Goal: Register for event/course

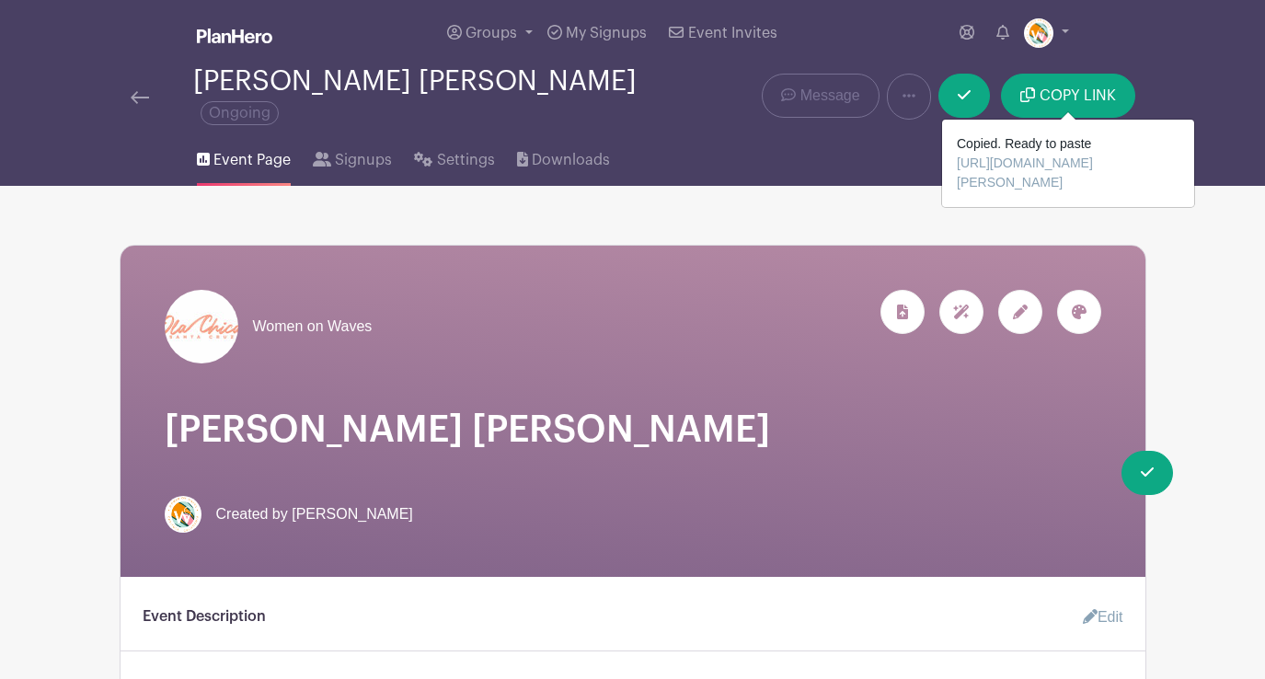
scroll to position [46, 0]
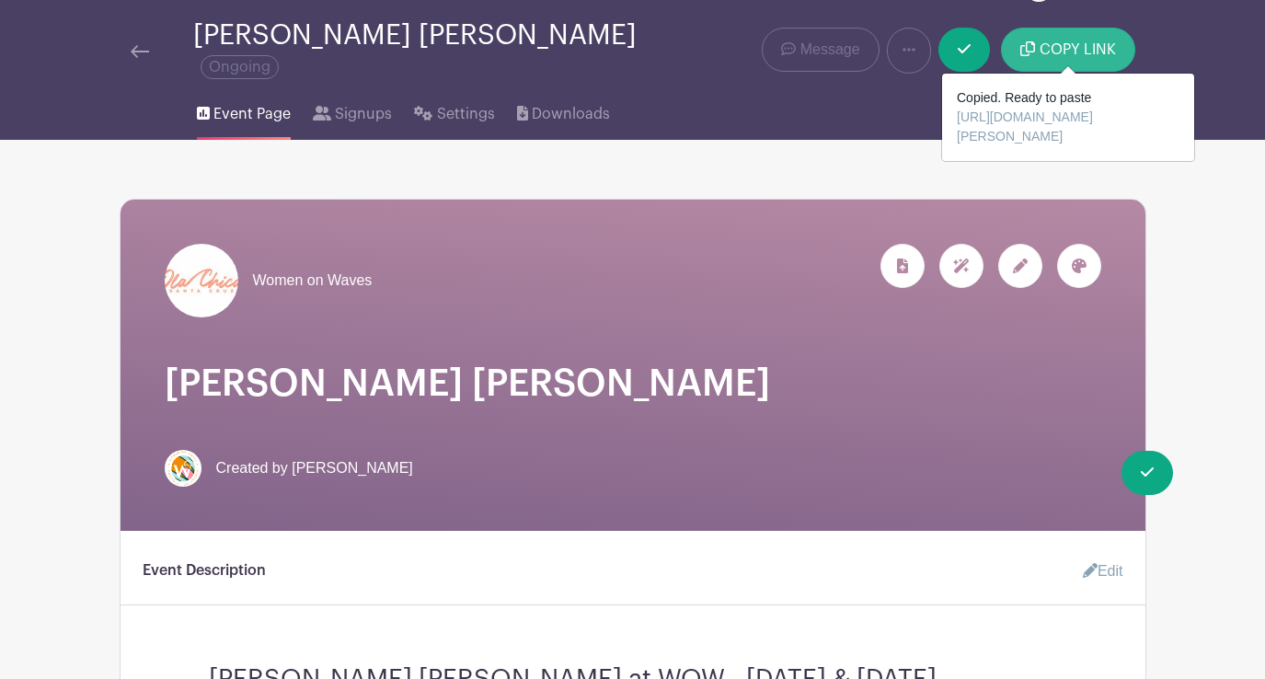
click at [1076, 51] on button "COPY LINK" at bounding box center [1067, 50] width 133 height 44
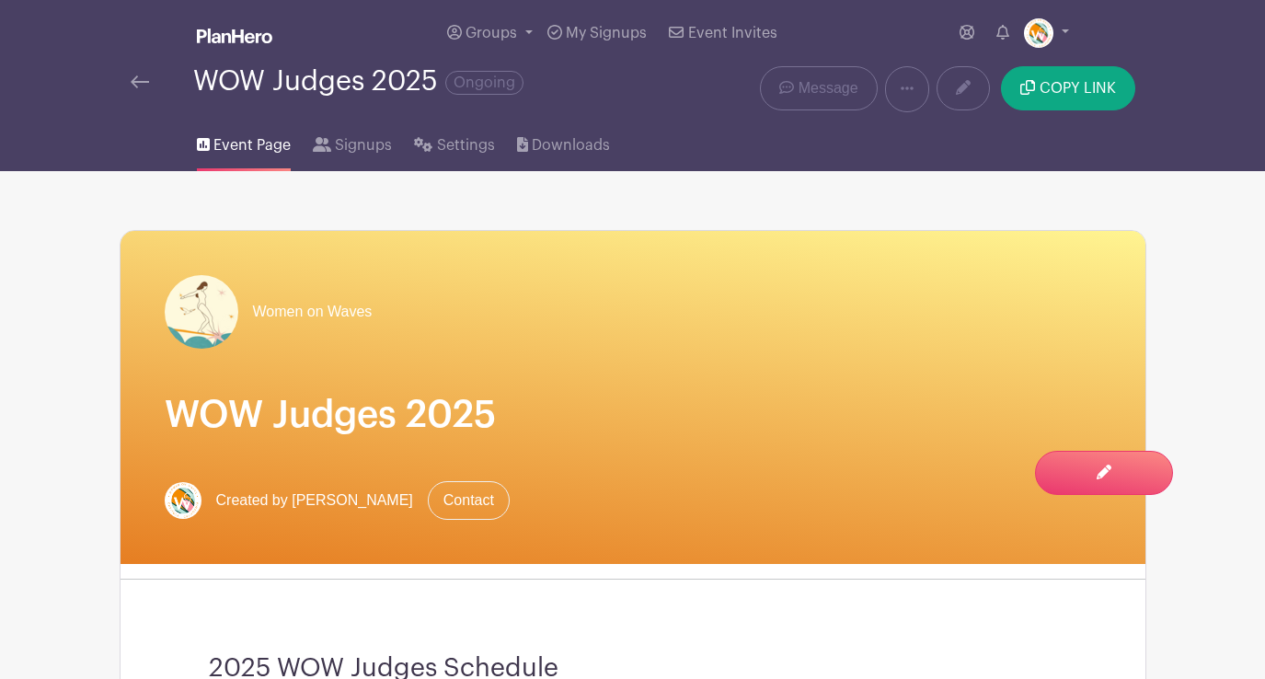
click at [139, 83] on img at bounding box center [140, 81] width 18 height 13
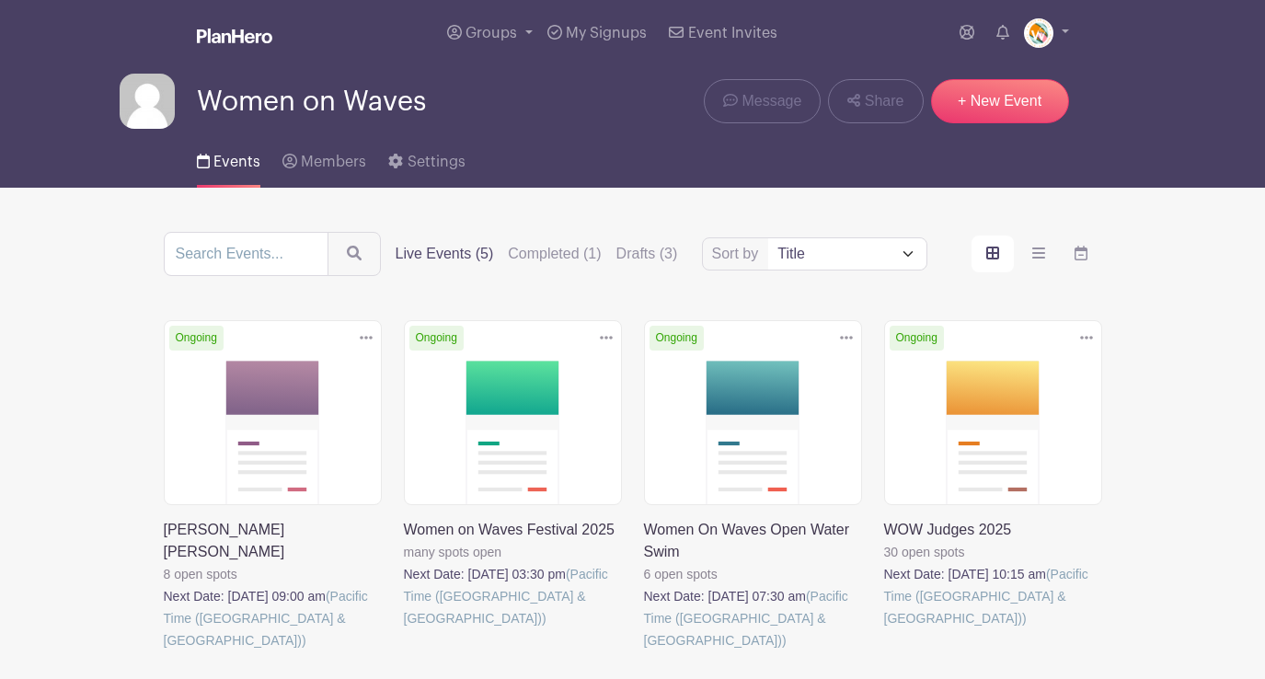
click at [164, 651] on link at bounding box center [164, 651] width 0 height 0
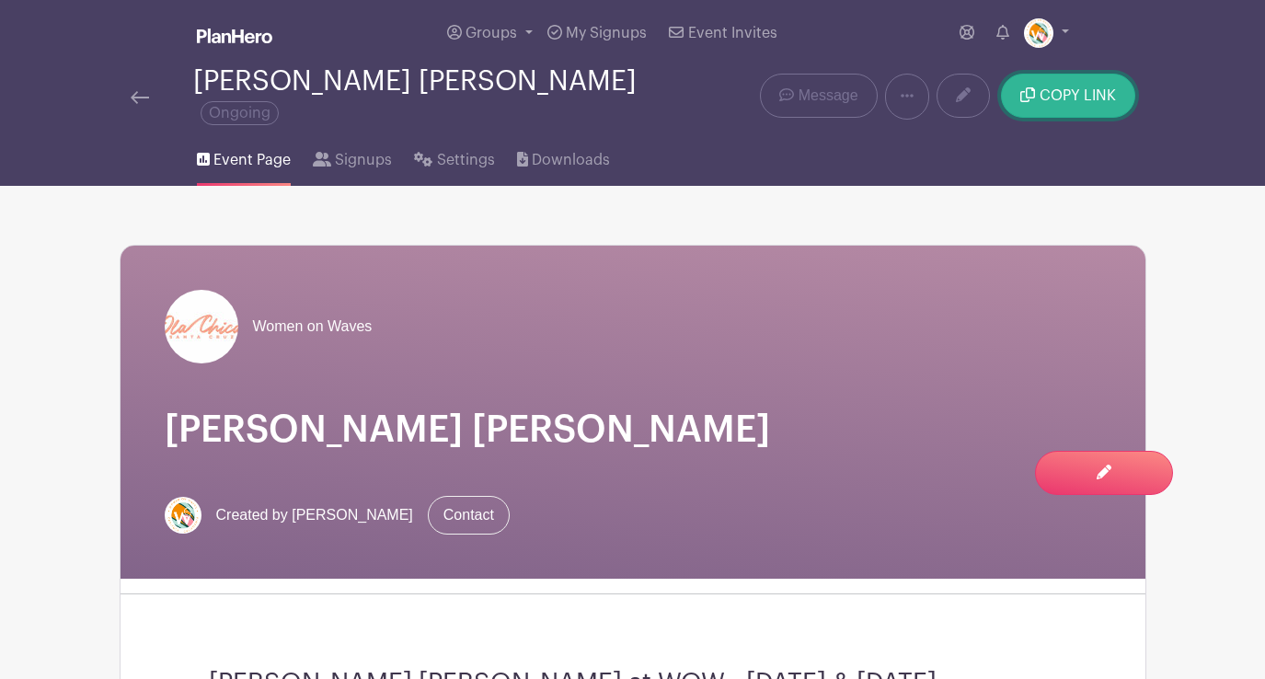
click at [1087, 94] on span "COPY LINK" at bounding box center [1078, 95] width 76 height 15
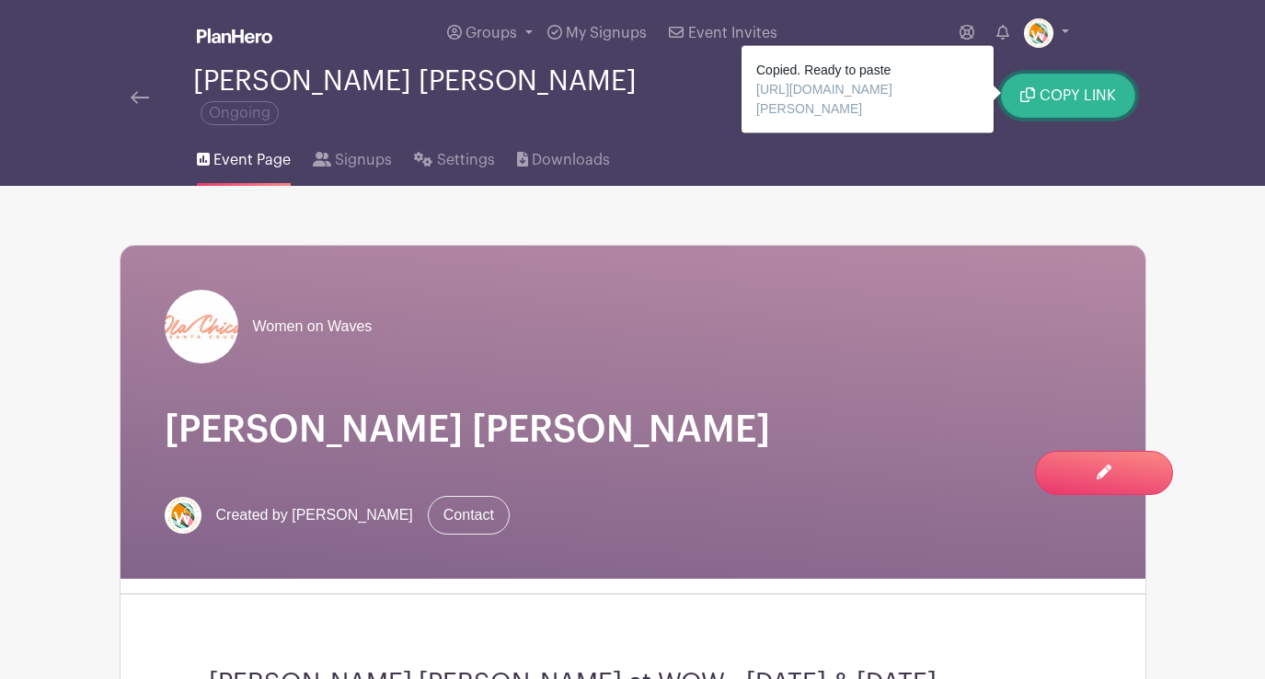
click at [1066, 90] on span "COPY LINK" at bounding box center [1078, 95] width 76 height 15
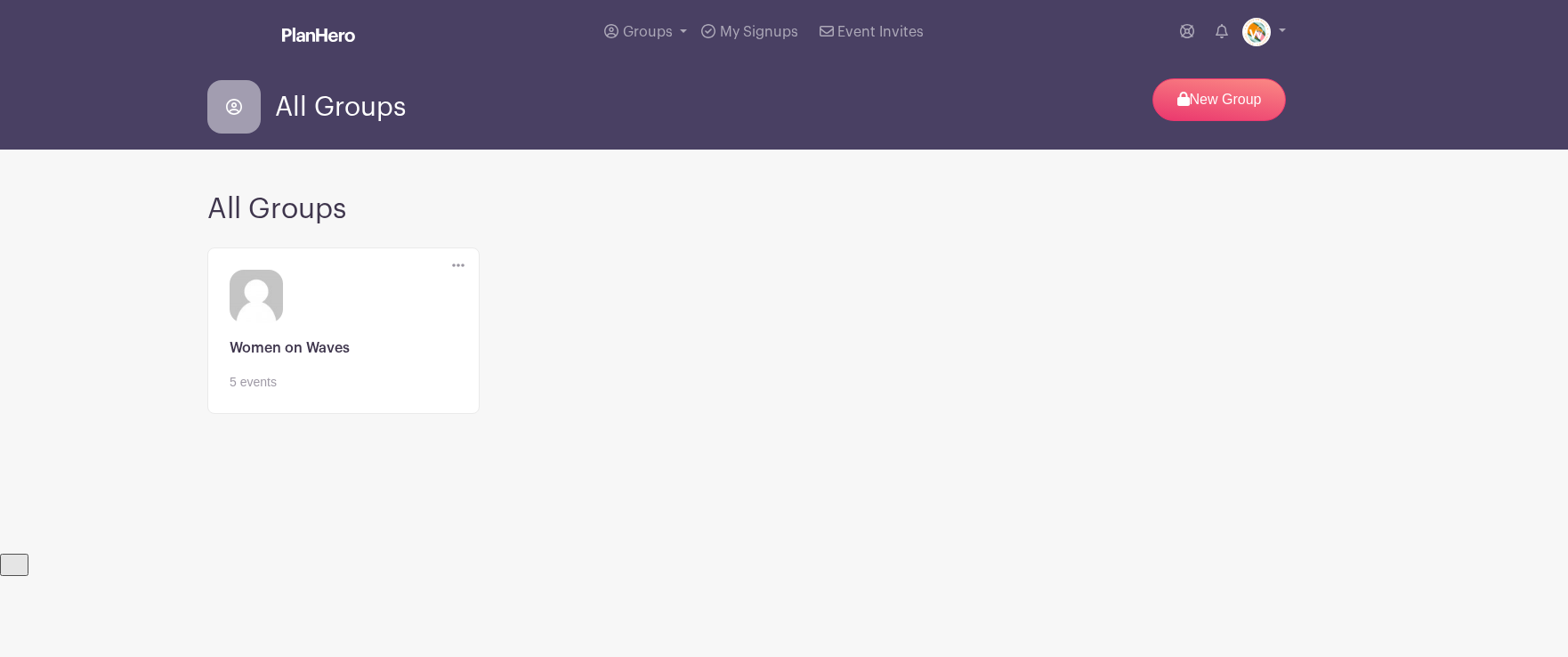
click at [314, 392] on link at bounding box center [343, 392] width 228 height 0
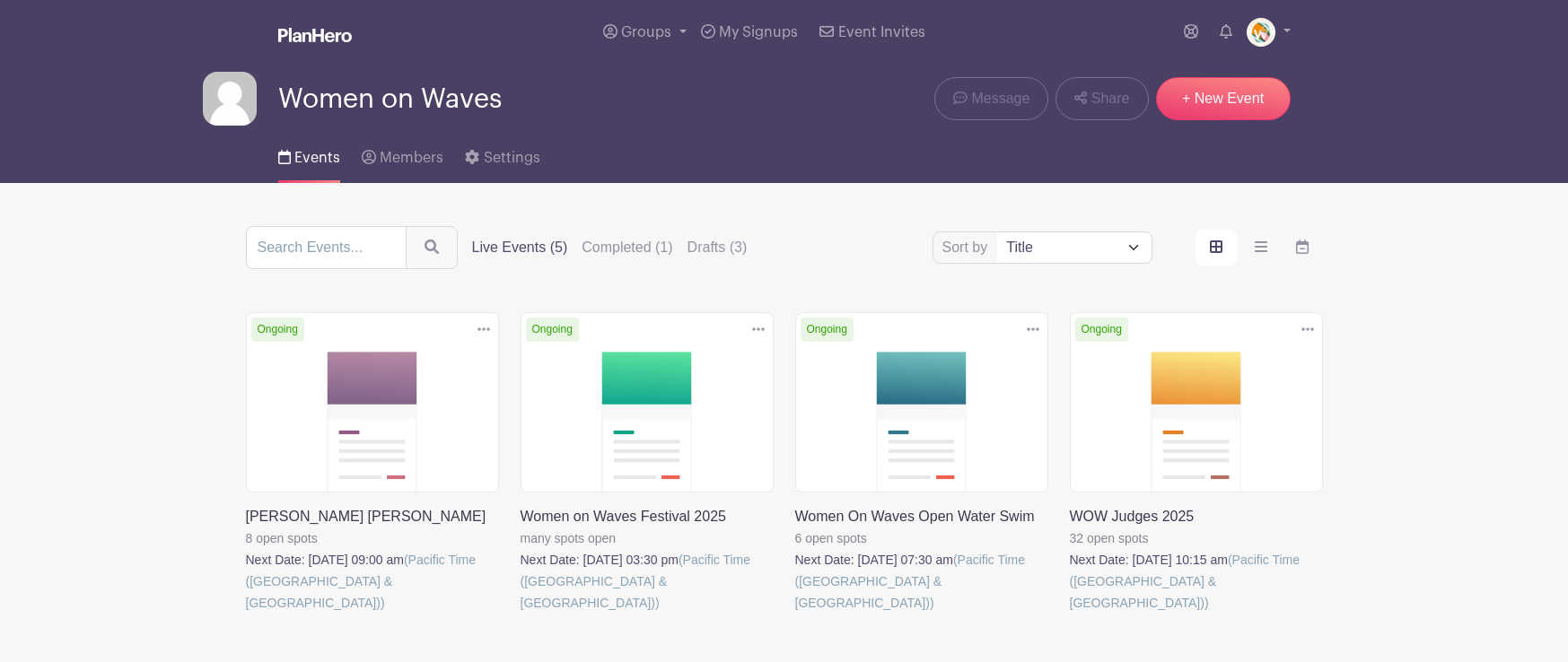
click at [1070, 613] on link at bounding box center [1070, 613] width 0 height 0
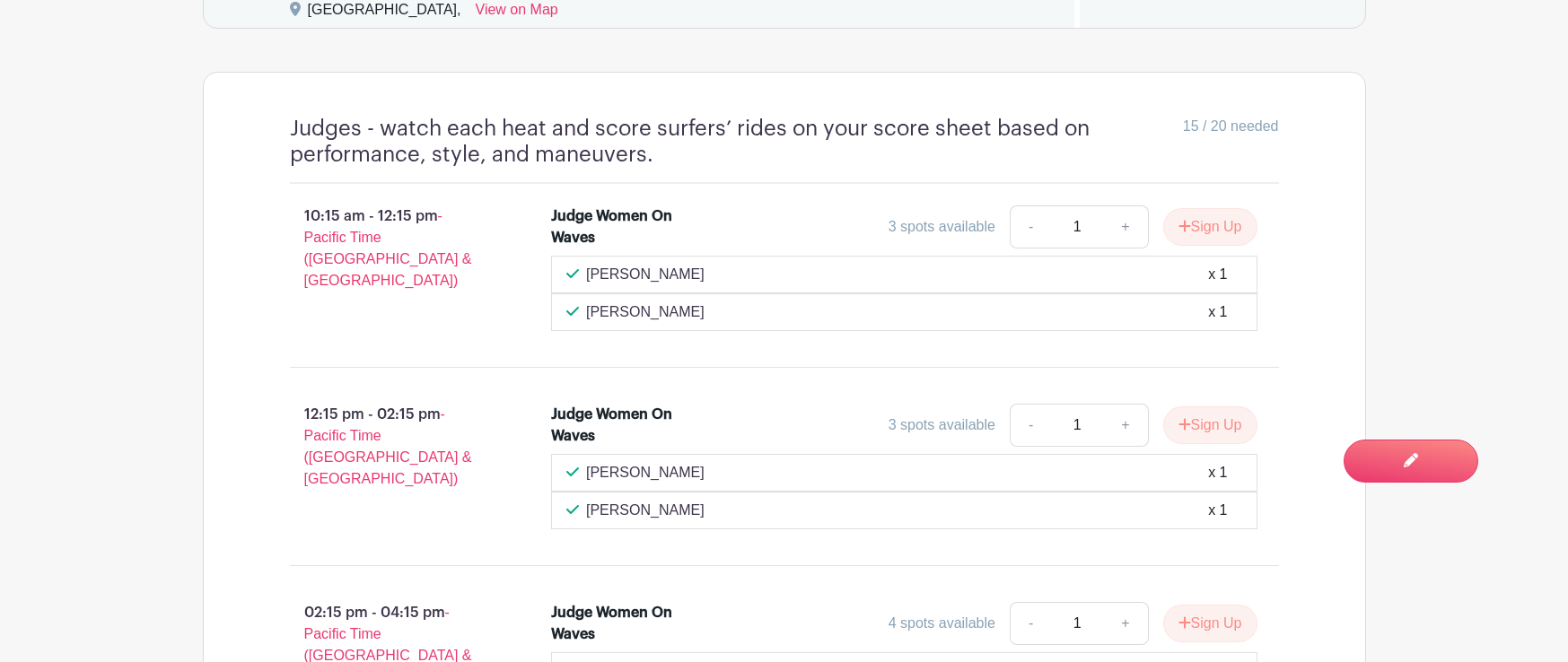
scroll to position [1239, 0]
click at [1118, 232] on link "+" at bounding box center [1125, 228] width 45 height 43
type input "2"
click at [1118, 429] on link "+" at bounding box center [1125, 426] width 45 height 43
type input "2"
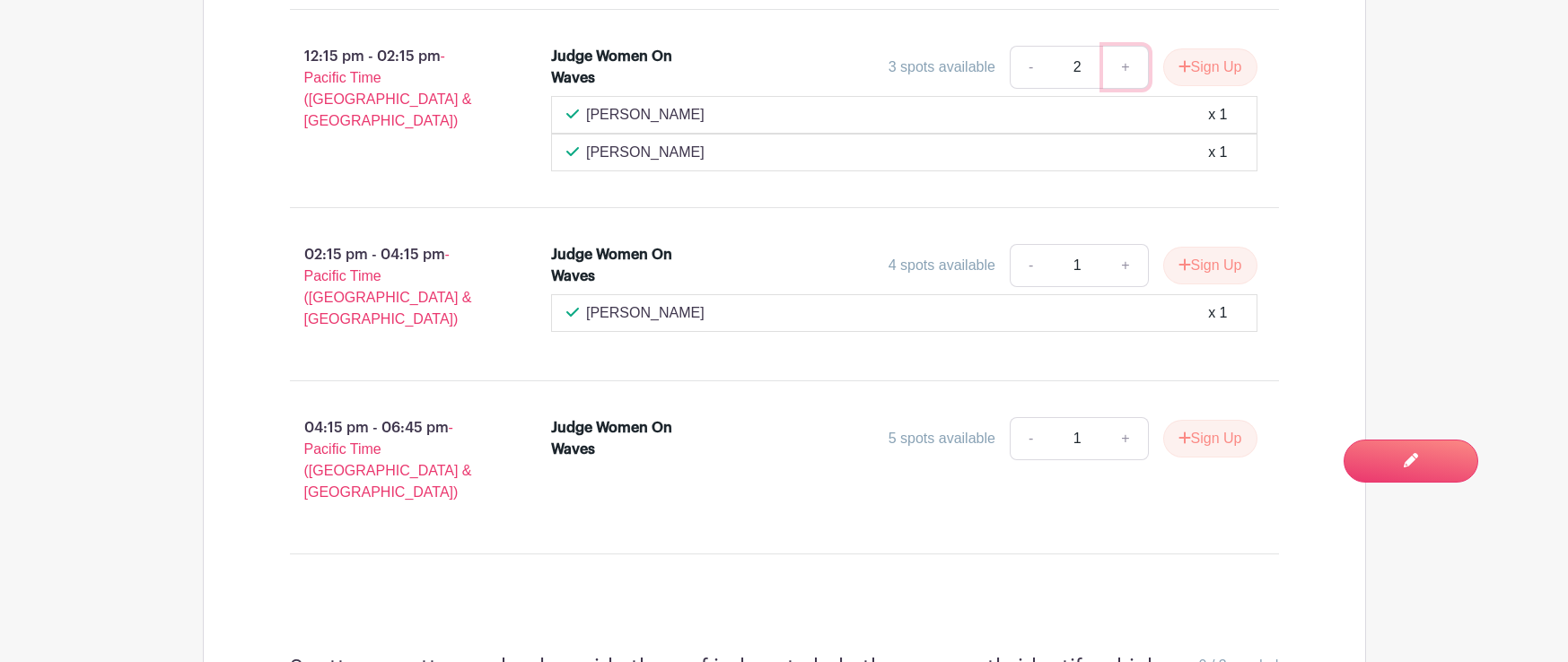
scroll to position [1596, 0]
click at [1118, 432] on link "+" at bounding box center [1125, 441] width 45 height 43
type input "2"
click at [1252, 497] on div "04:15 pm - 06:45 pm - Pacific Time (US & Canada) Judge Women On Waves 5 spots a…" at bounding box center [784, 469] width 1075 height 143
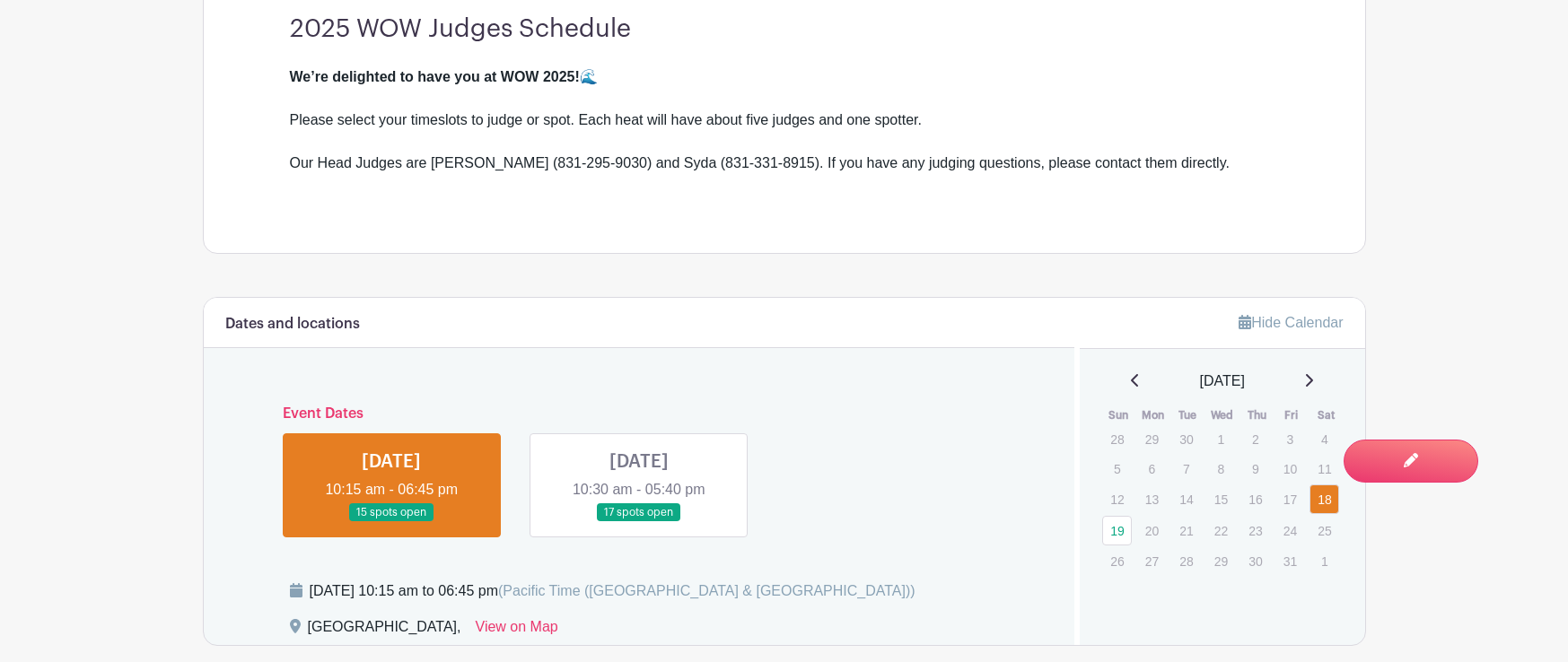
scroll to position [580, 0]
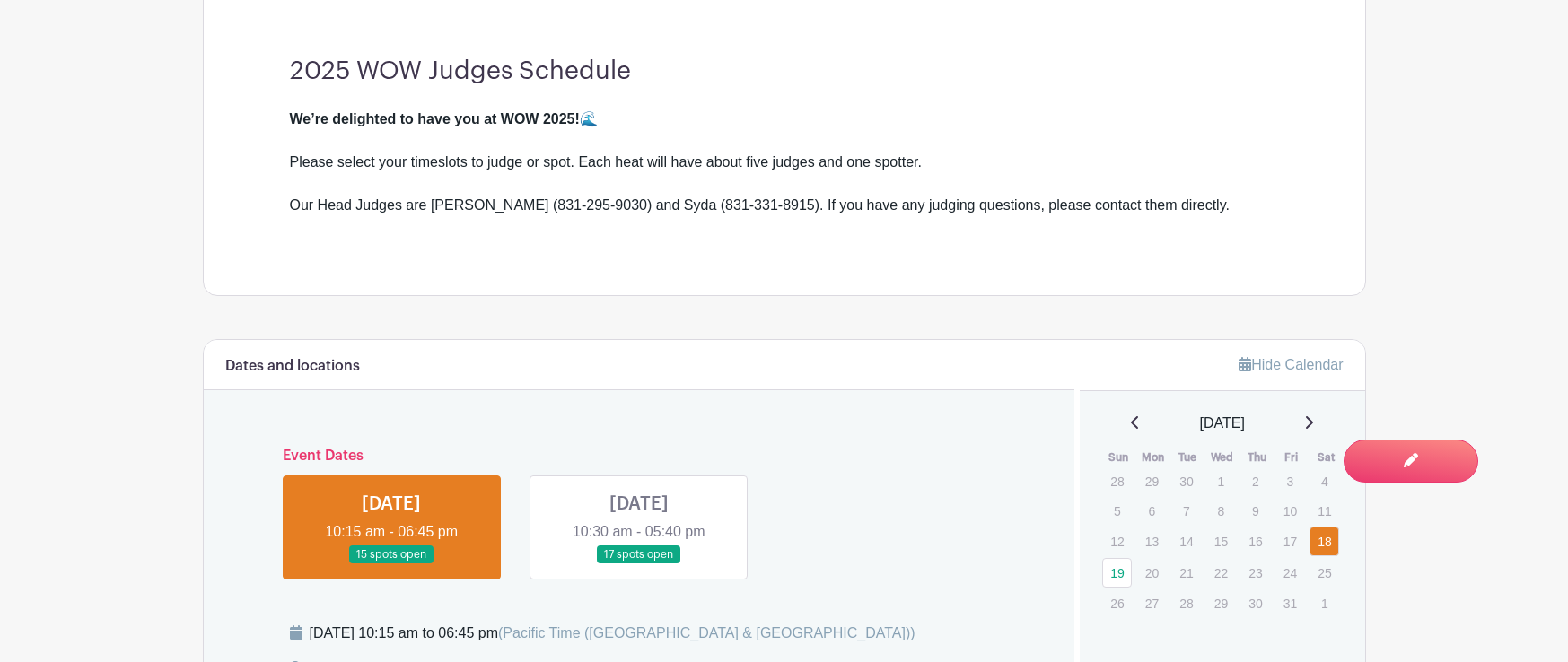
click at [639, 565] on link at bounding box center [639, 565] width 0 height 0
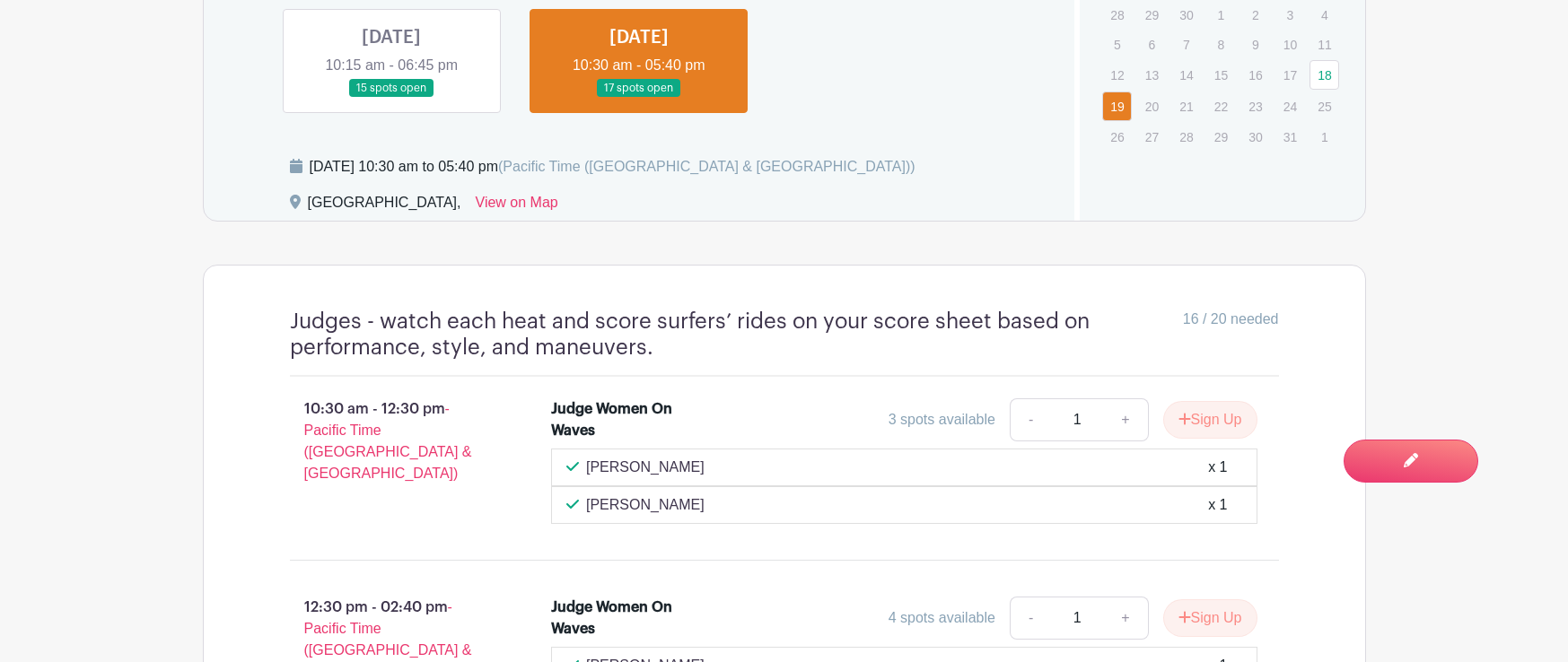
scroll to position [1050, 0]
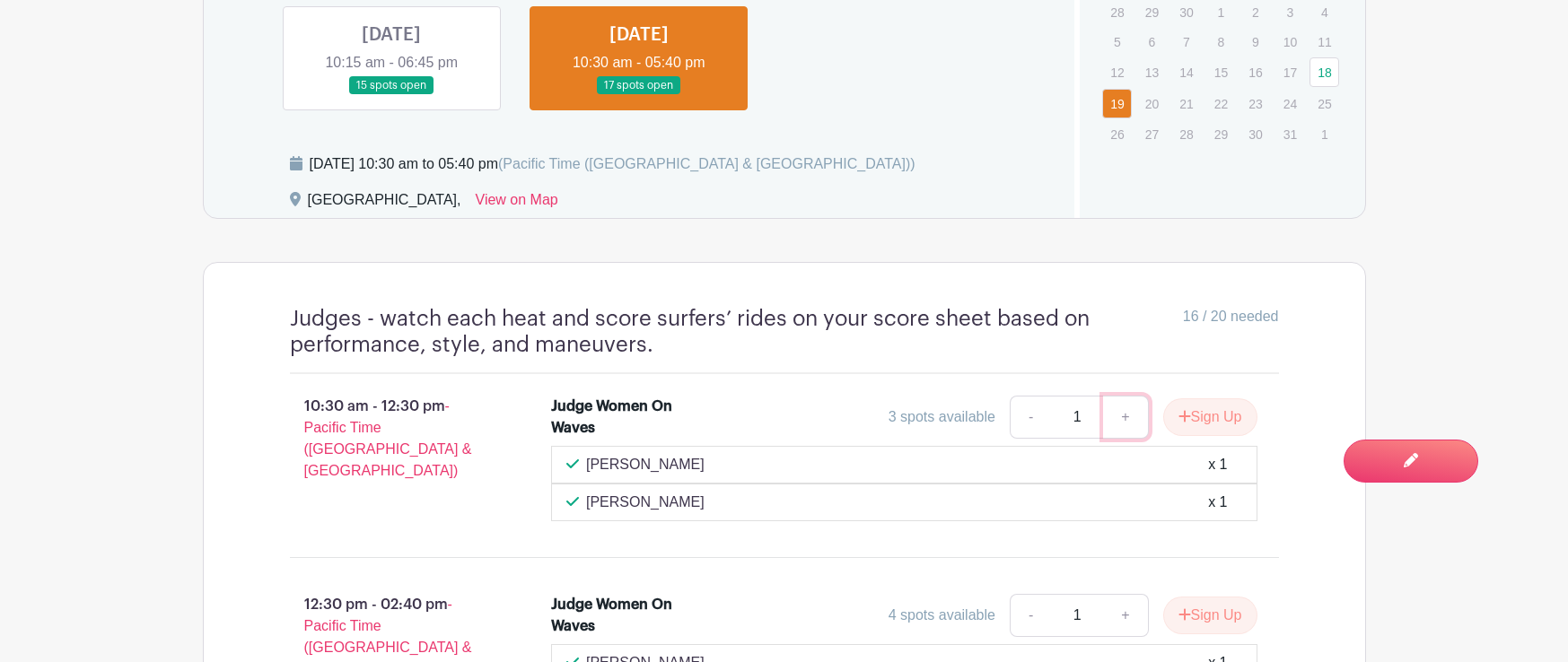
click at [1121, 418] on link "+" at bounding box center [1125, 417] width 45 height 43
type input "2"
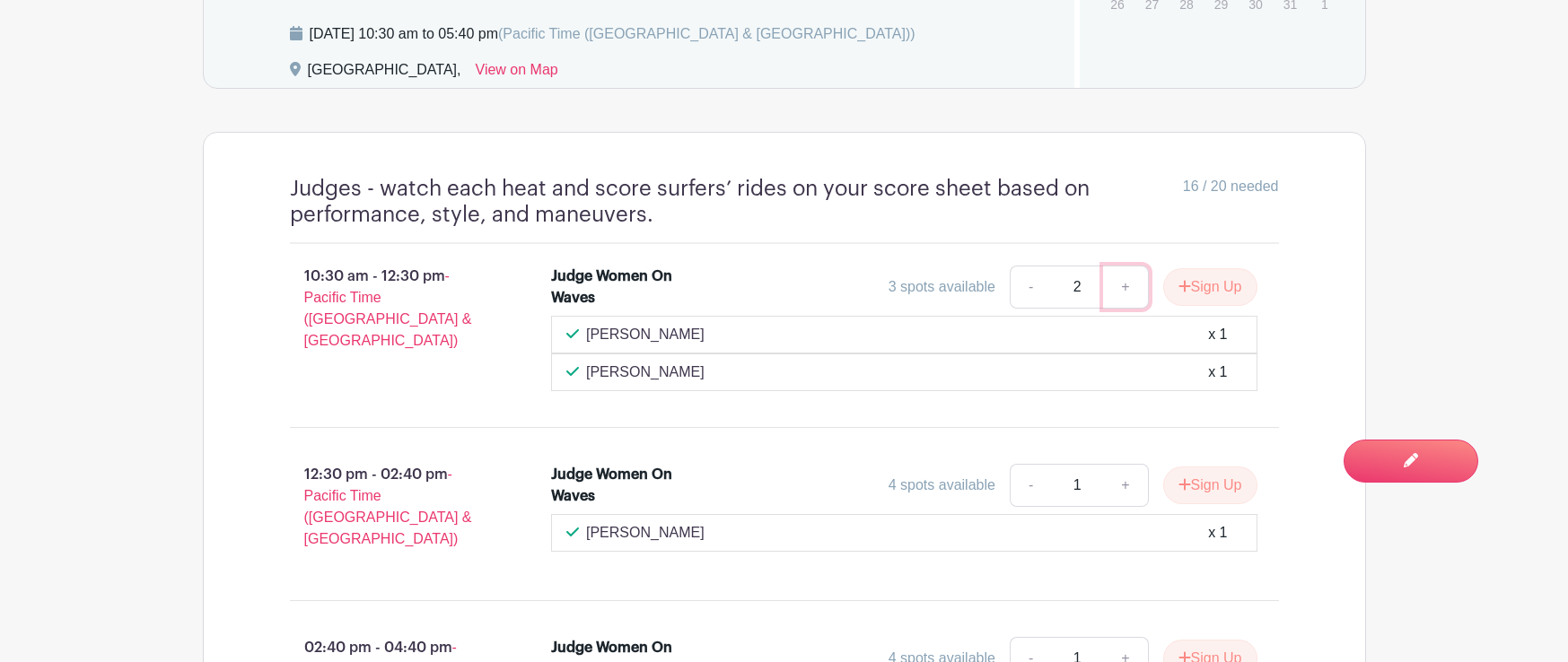
scroll to position [1184, 0]
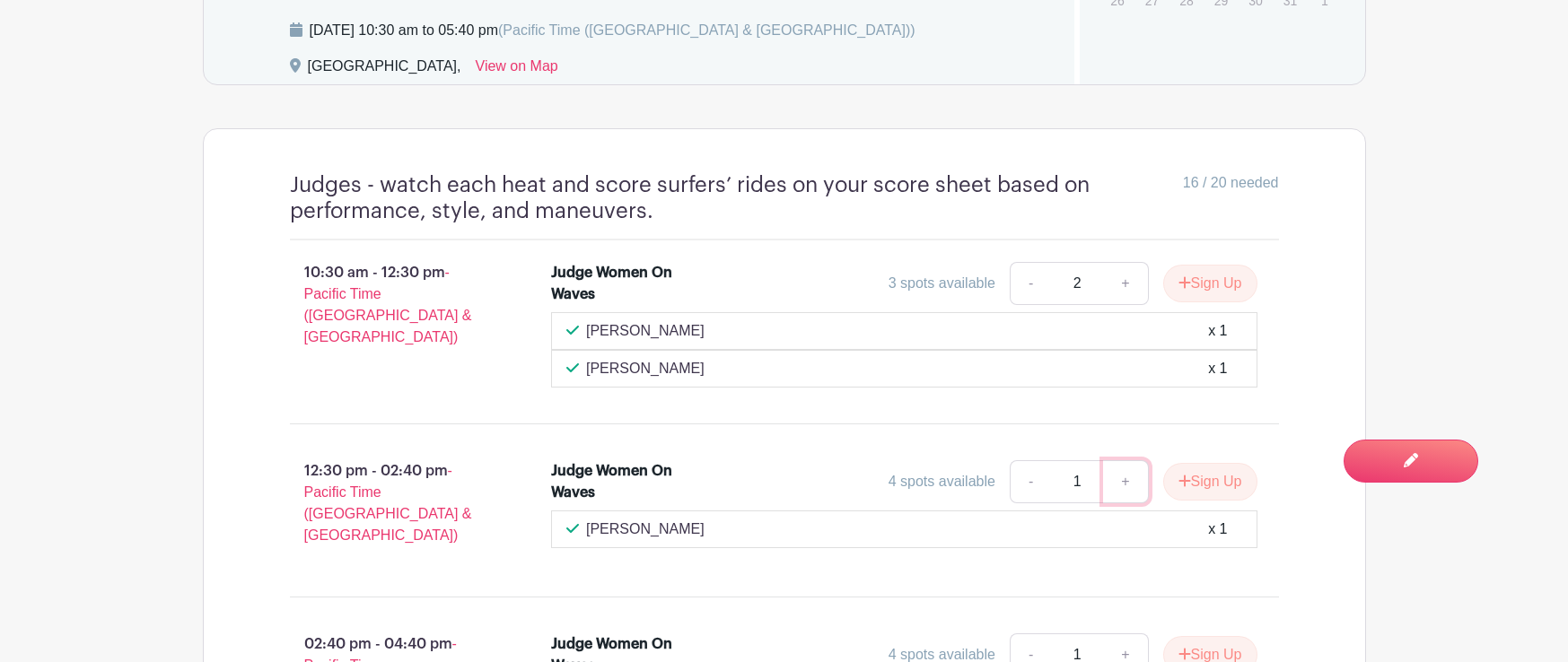
click at [1118, 487] on link "+" at bounding box center [1125, 482] width 45 height 43
type input "2"
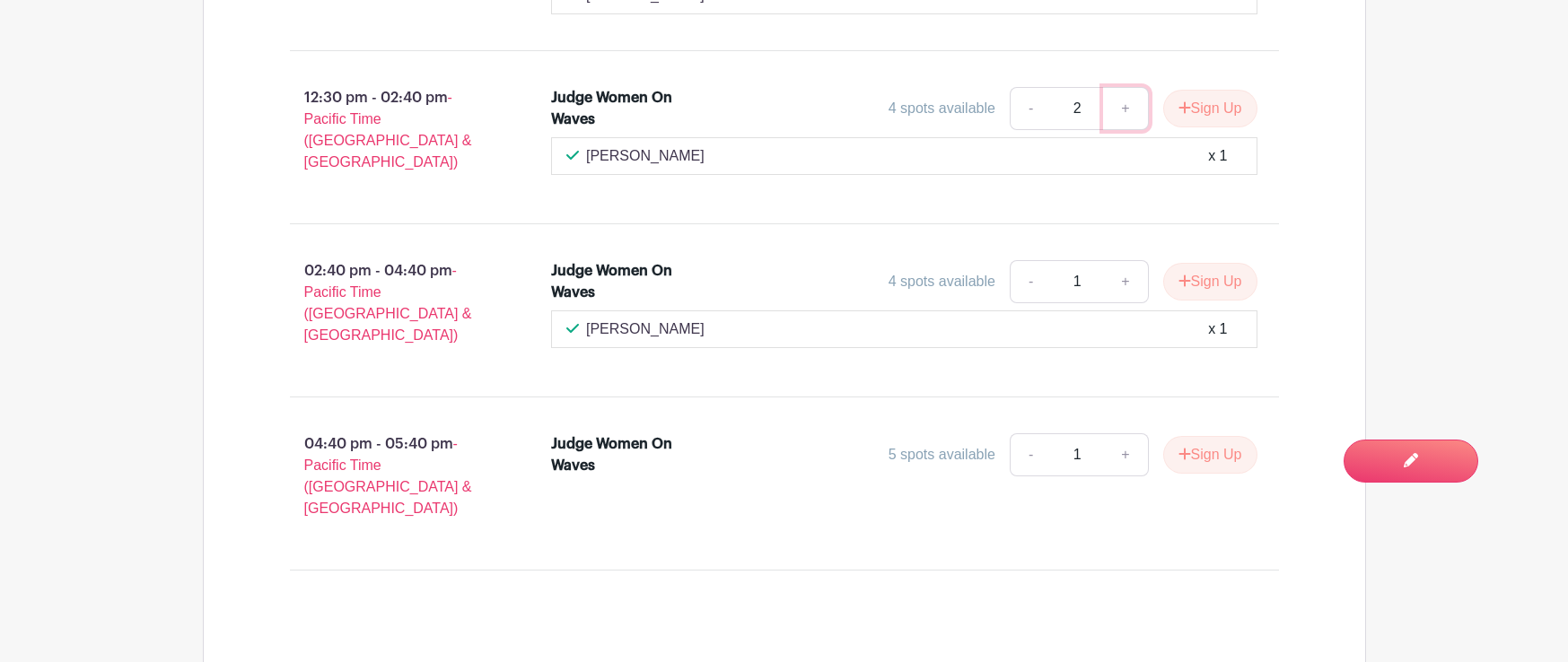
scroll to position [1569, 0]
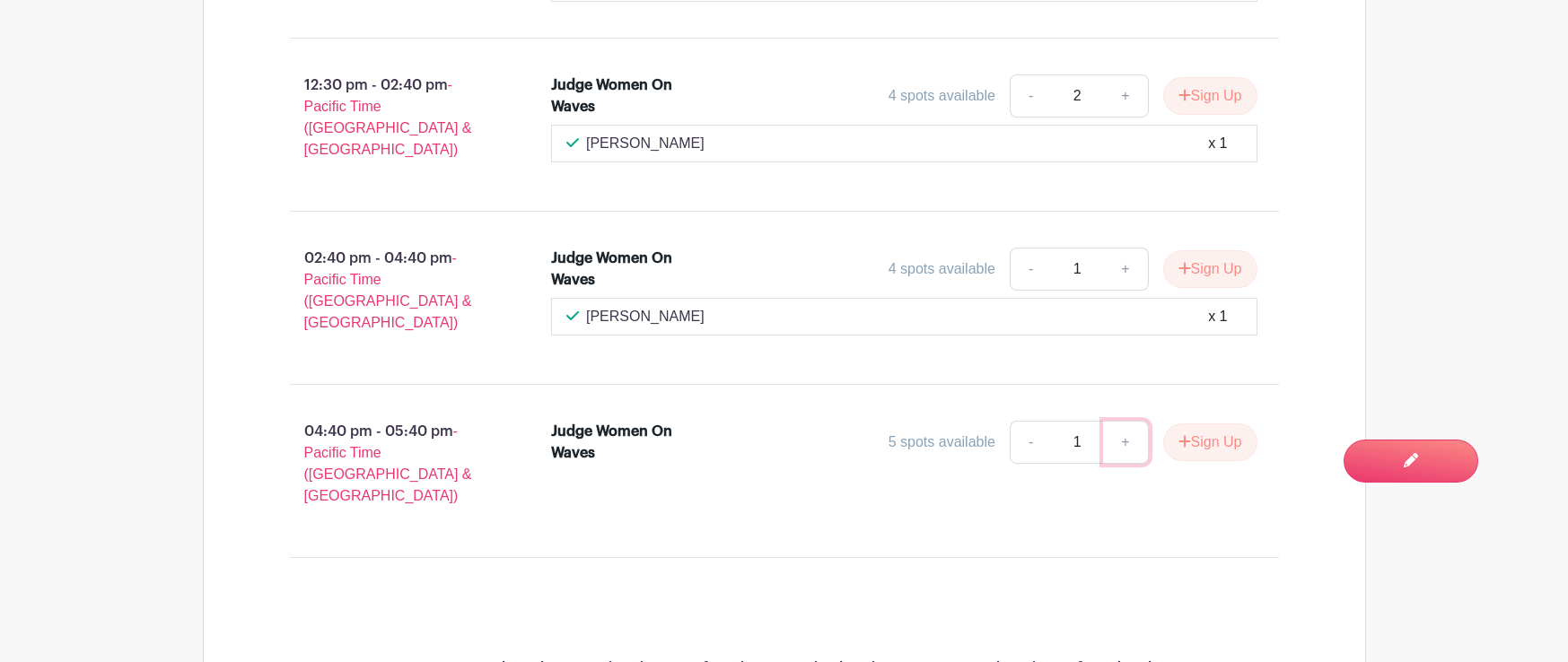
click at [1126, 421] on link "+" at bounding box center [1125, 443] width 45 height 43
type input "2"
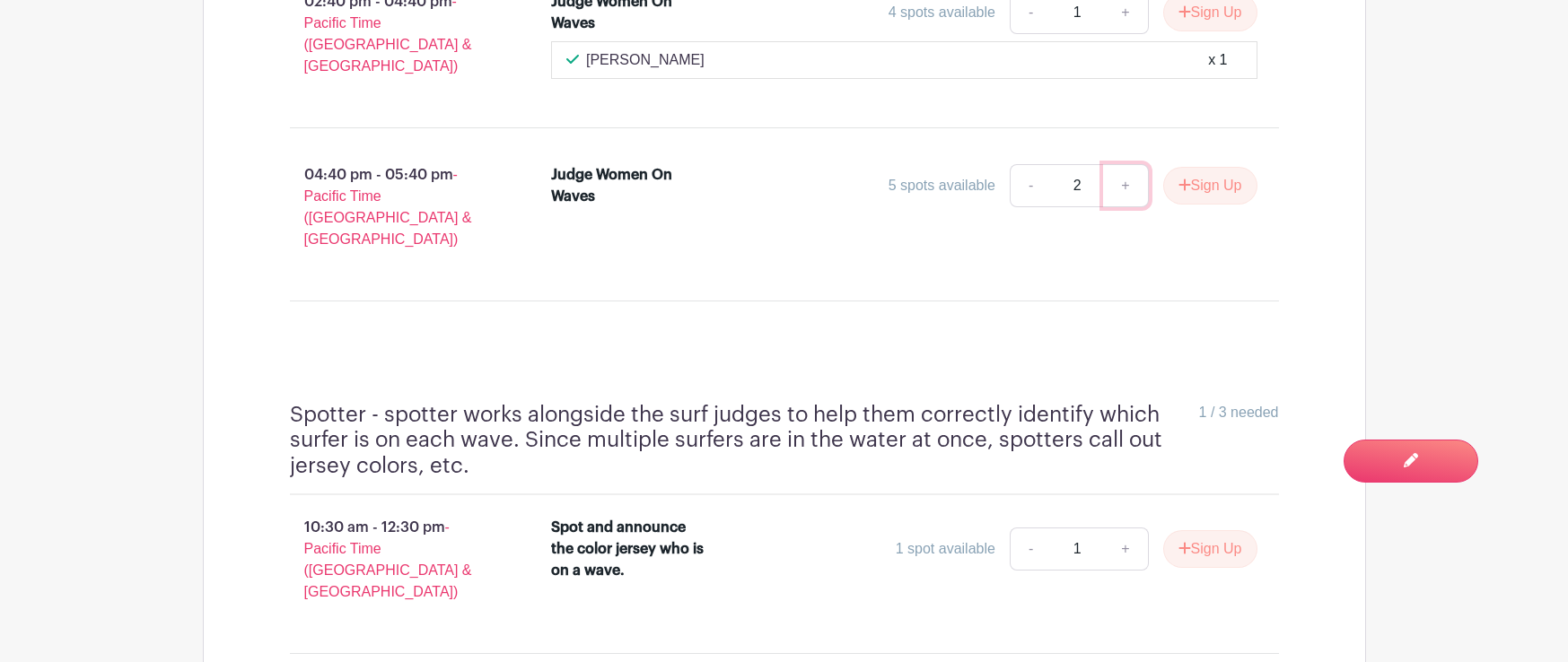
scroll to position [1824, 0]
click at [1269, 511] on div "Spot and announce the color jersey who is on a wave. 1 spot available - 1 + Sig…" at bounding box center [915, 568] width 785 height 115
click at [1231, 174] on button "Sign Up" at bounding box center [1210, 187] width 95 height 38
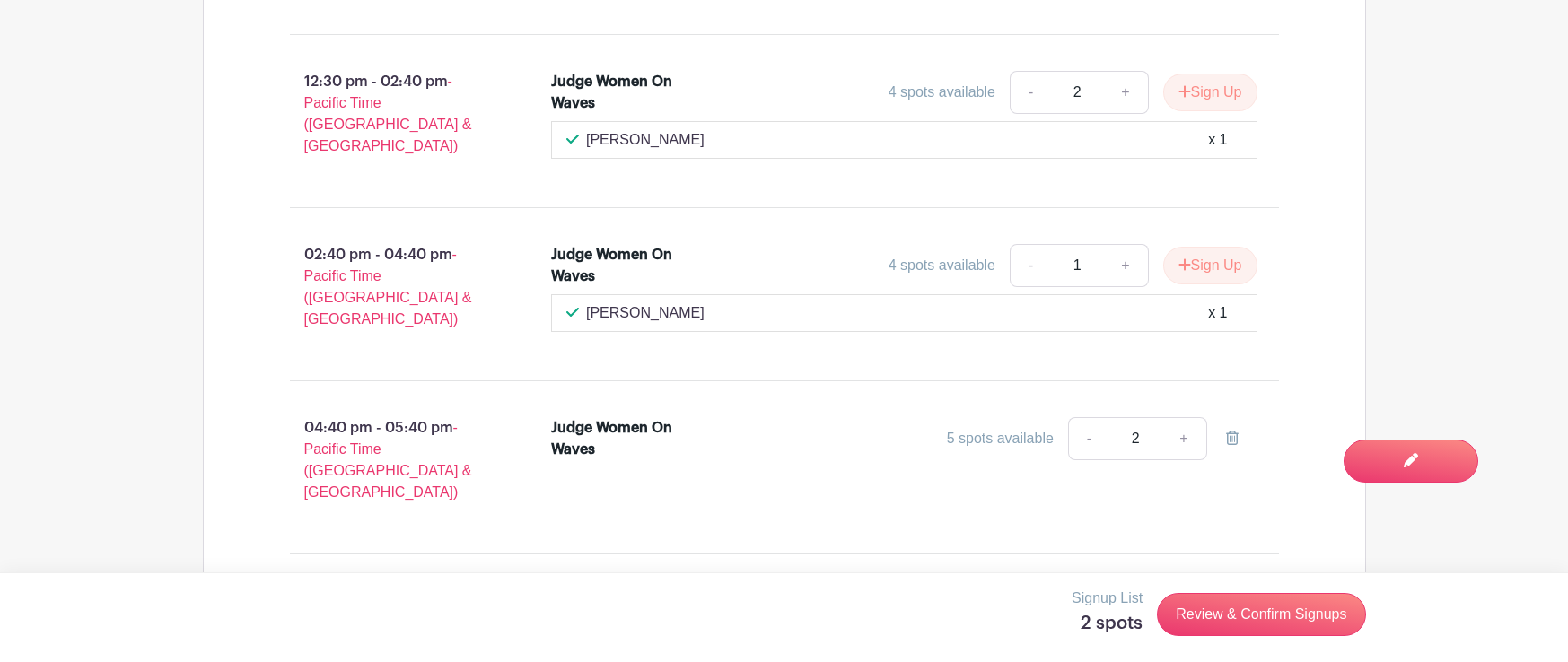
scroll to position [1576, 0]
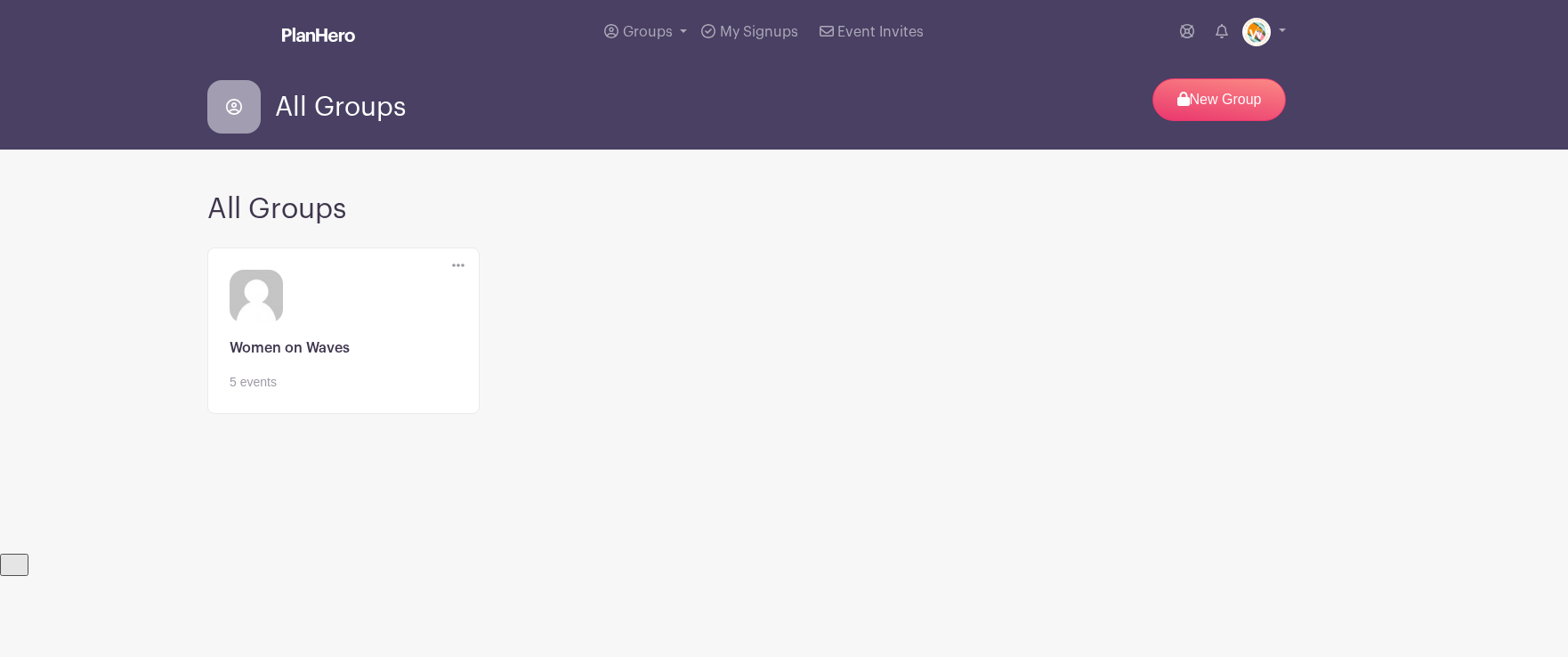
click at [343, 392] on link at bounding box center [343, 392] width 228 height 0
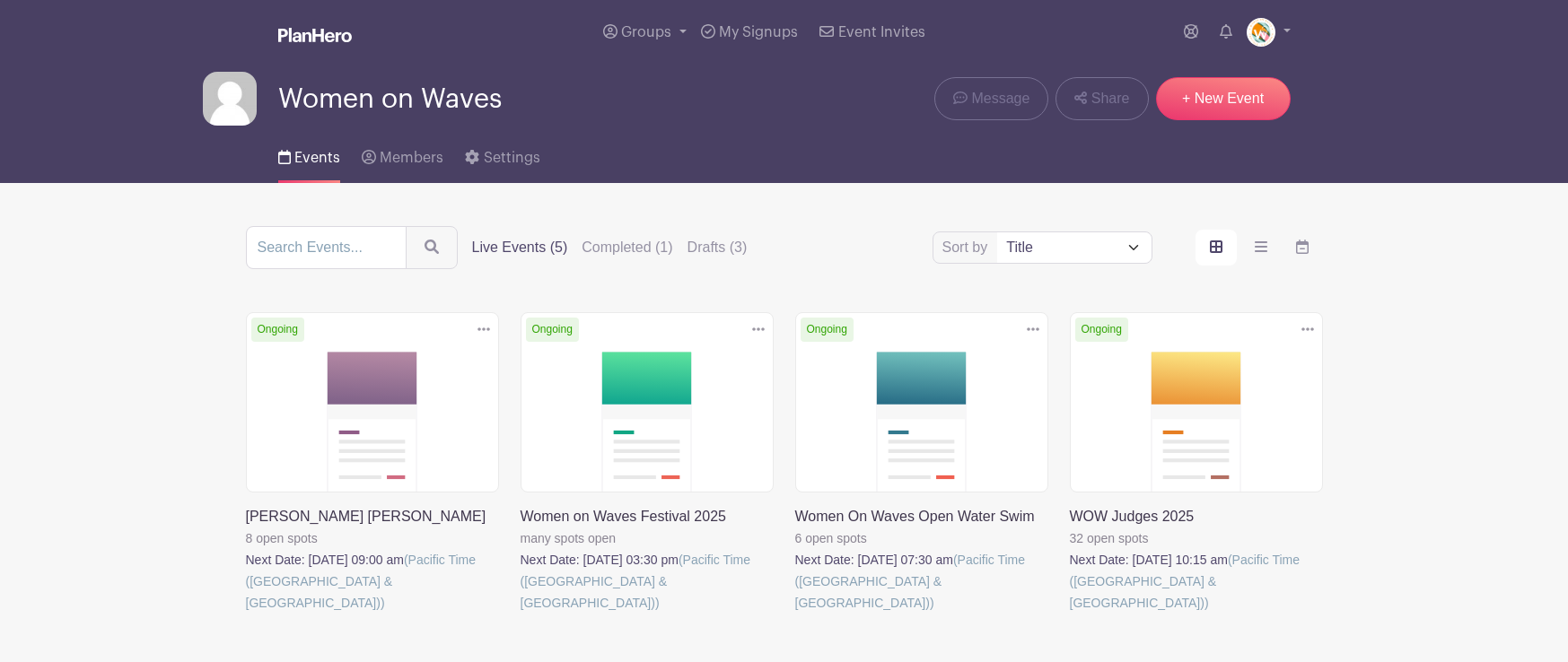
click at [1070, 613] on link at bounding box center [1070, 613] width 0 height 0
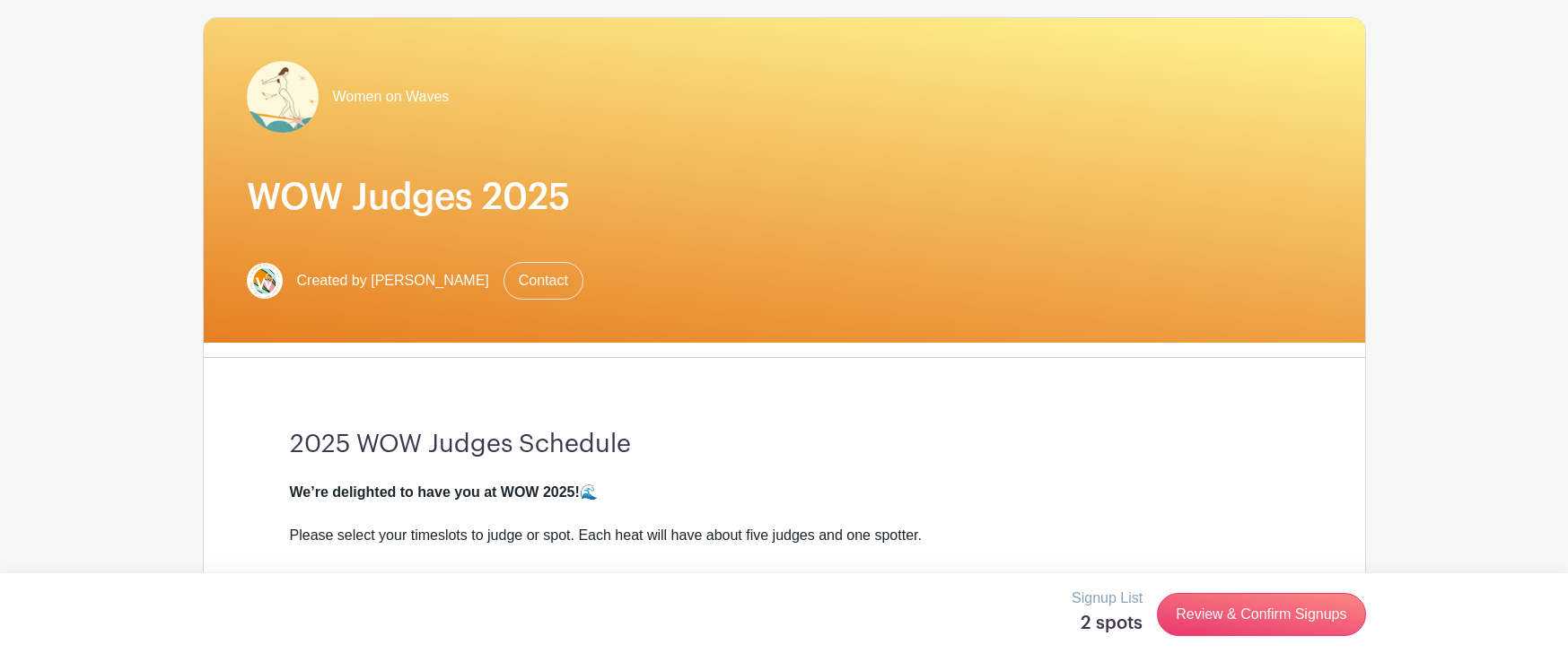
scroll to position [220, 0]
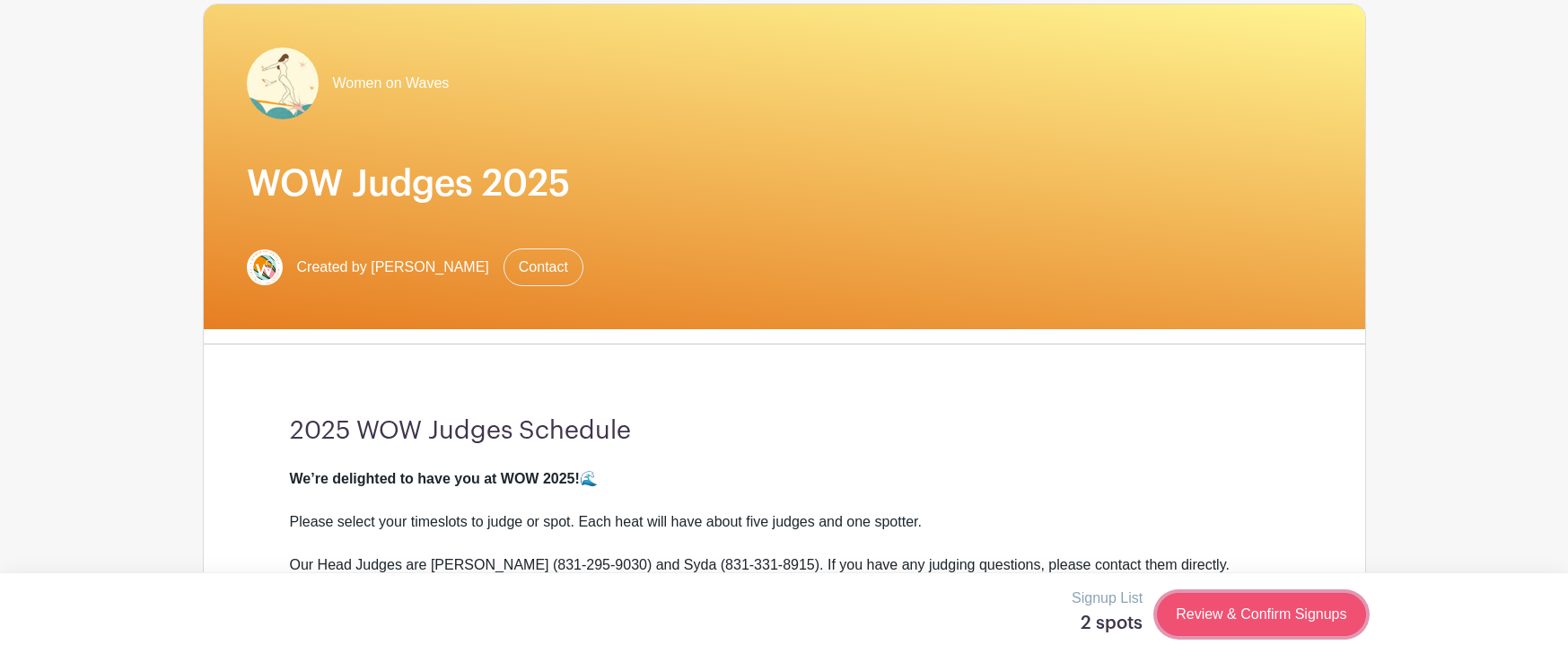
click at [1229, 614] on link "Review & Confirm Signups" at bounding box center [1260, 614] width 208 height 43
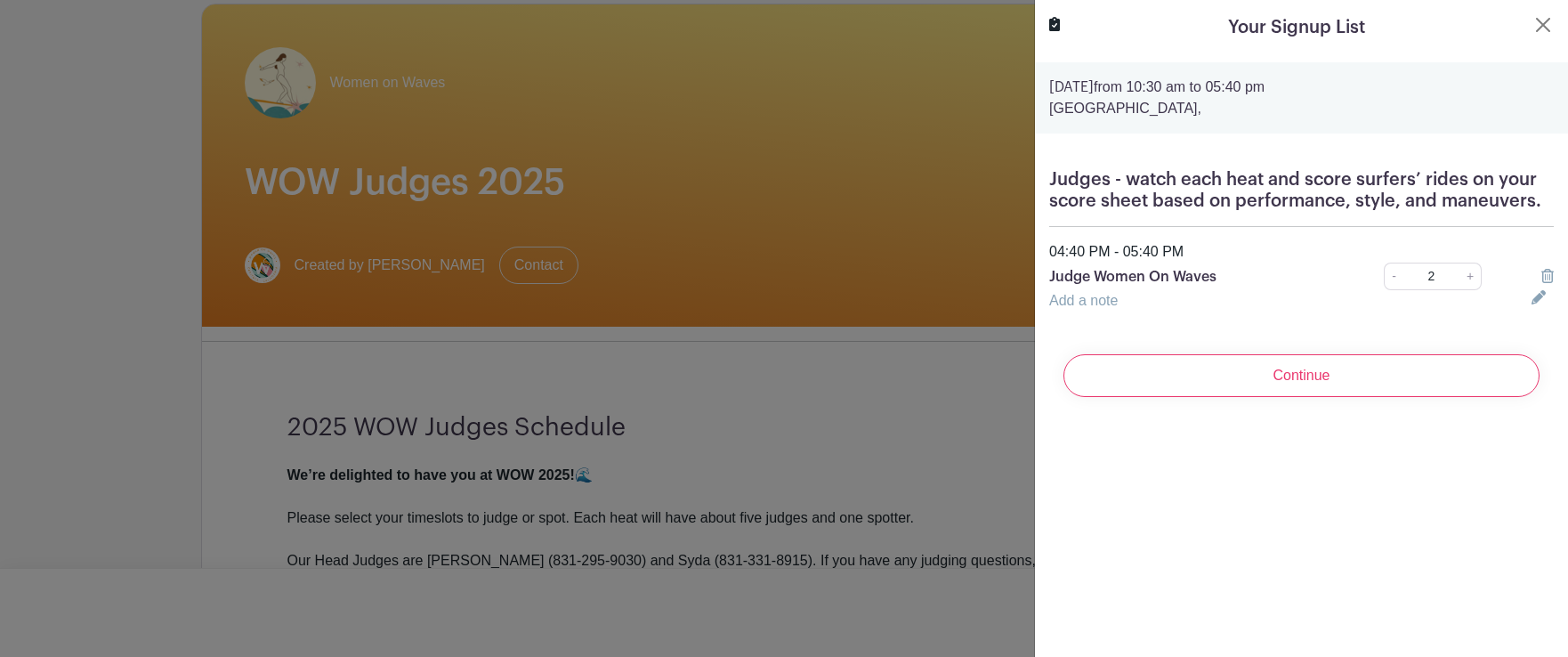
click at [1532, 294] on icon at bounding box center [1539, 297] width 15 height 15
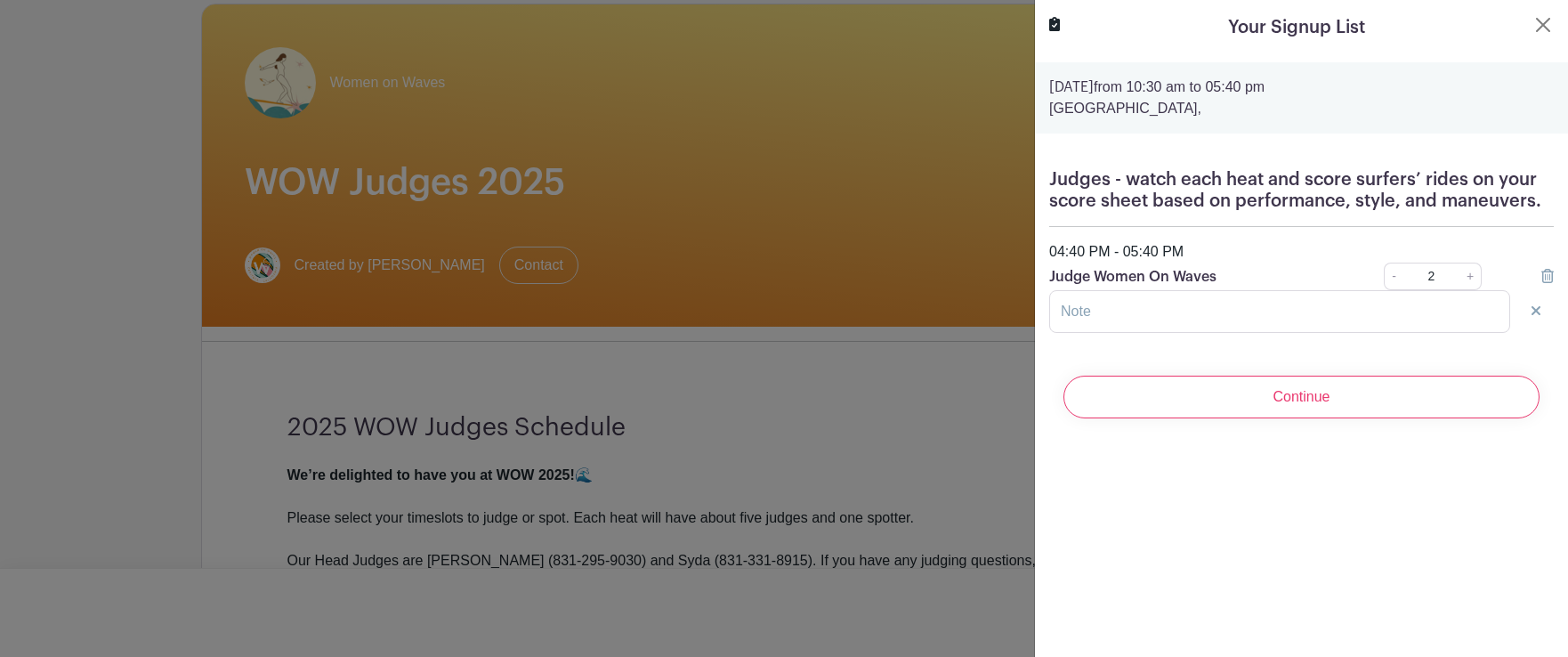
click at [1542, 276] on icon at bounding box center [1548, 276] width 13 height 15
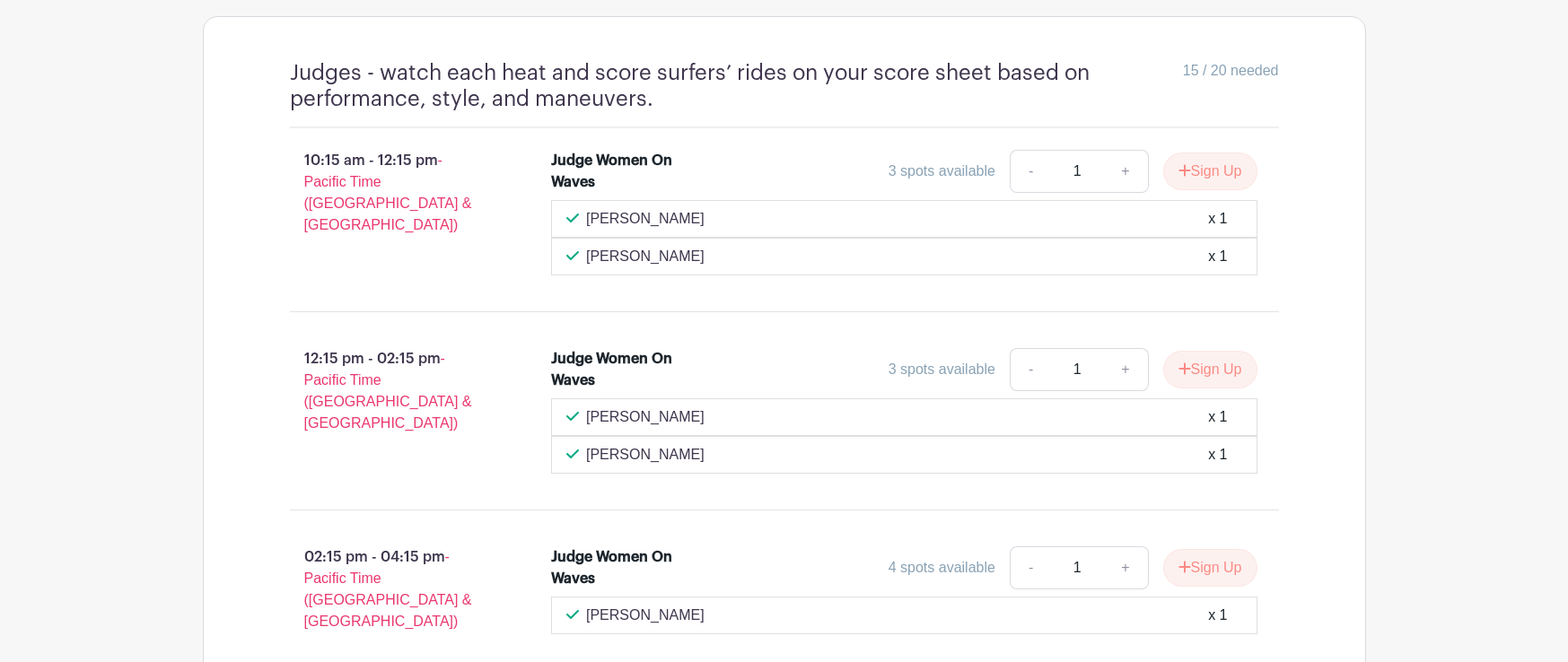
scroll to position [1321, 0]
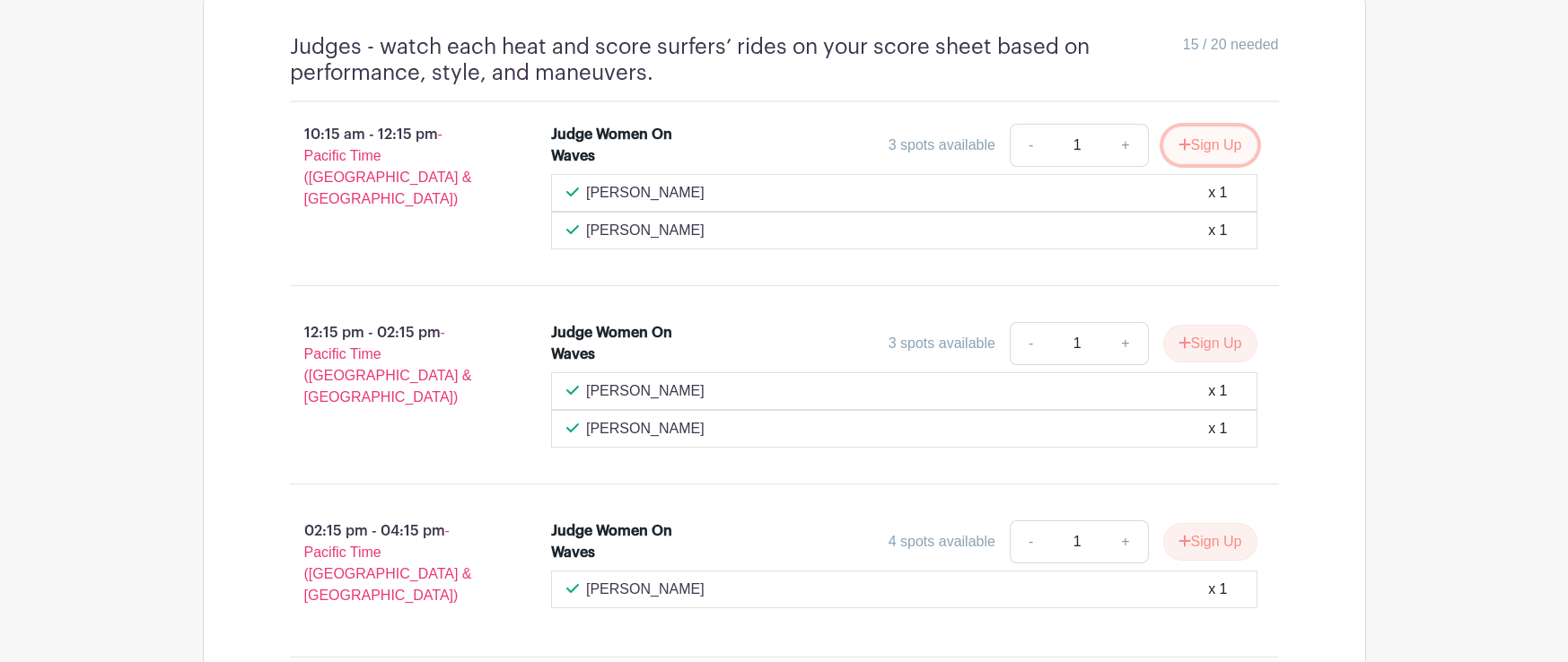
click at [1212, 148] on button "Sign Up" at bounding box center [1210, 145] width 95 height 38
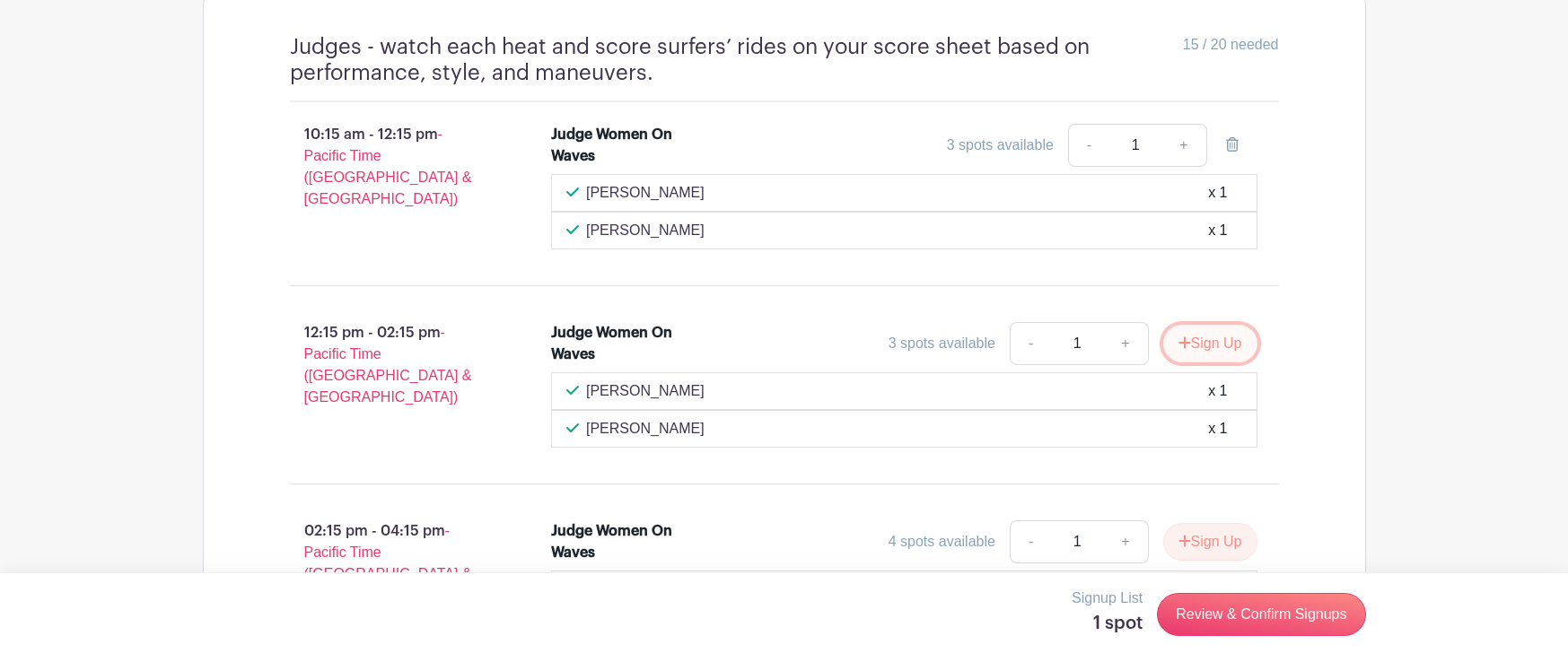
click at [1205, 347] on button "Sign Up" at bounding box center [1210, 343] width 95 height 38
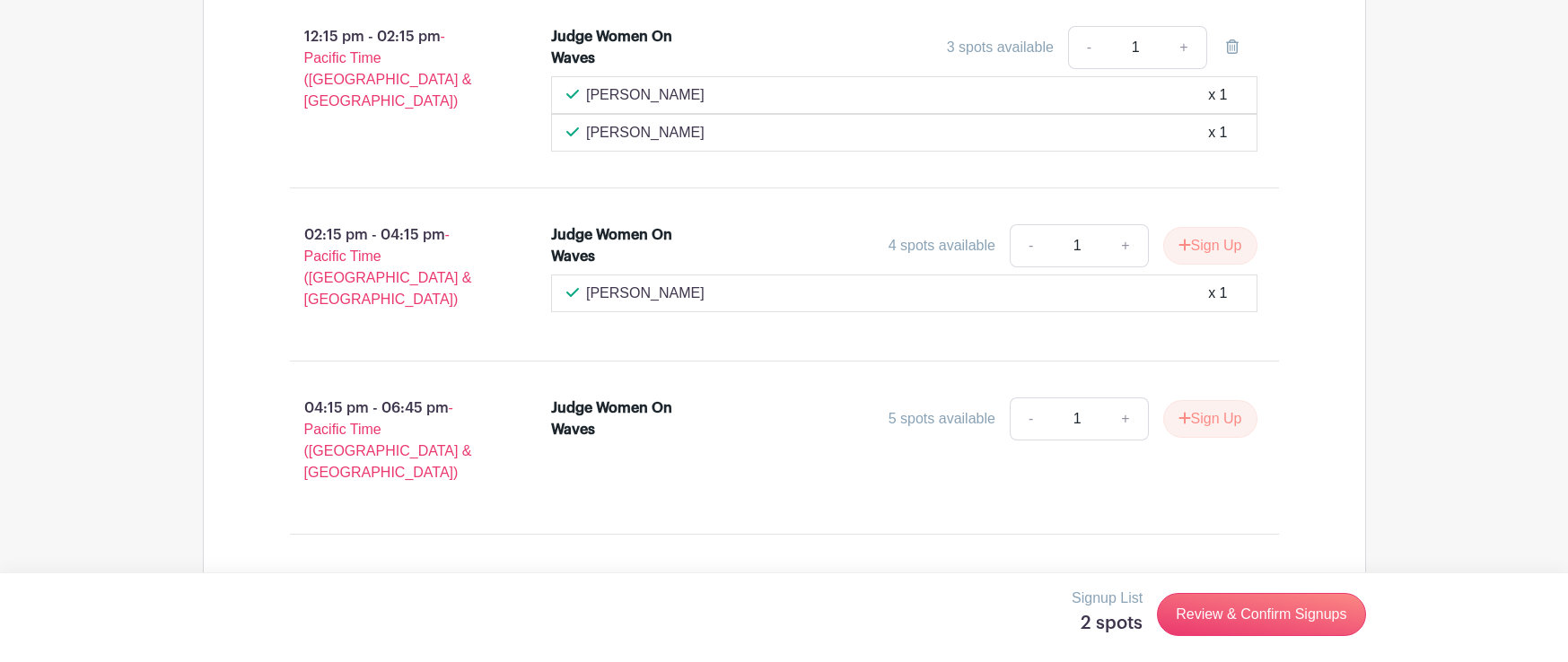
scroll to position [1633, 0]
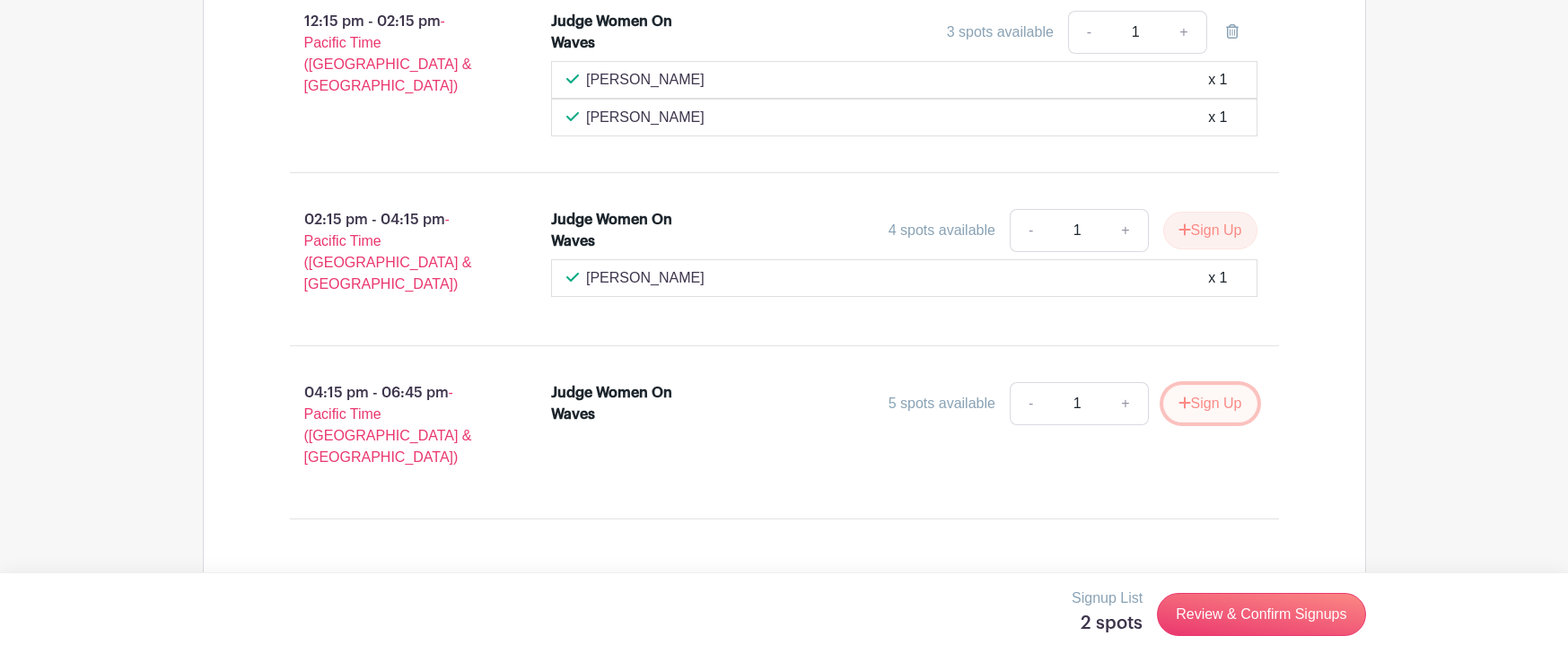
click at [1219, 386] on button "Sign Up" at bounding box center [1210, 404] width 95 height 38
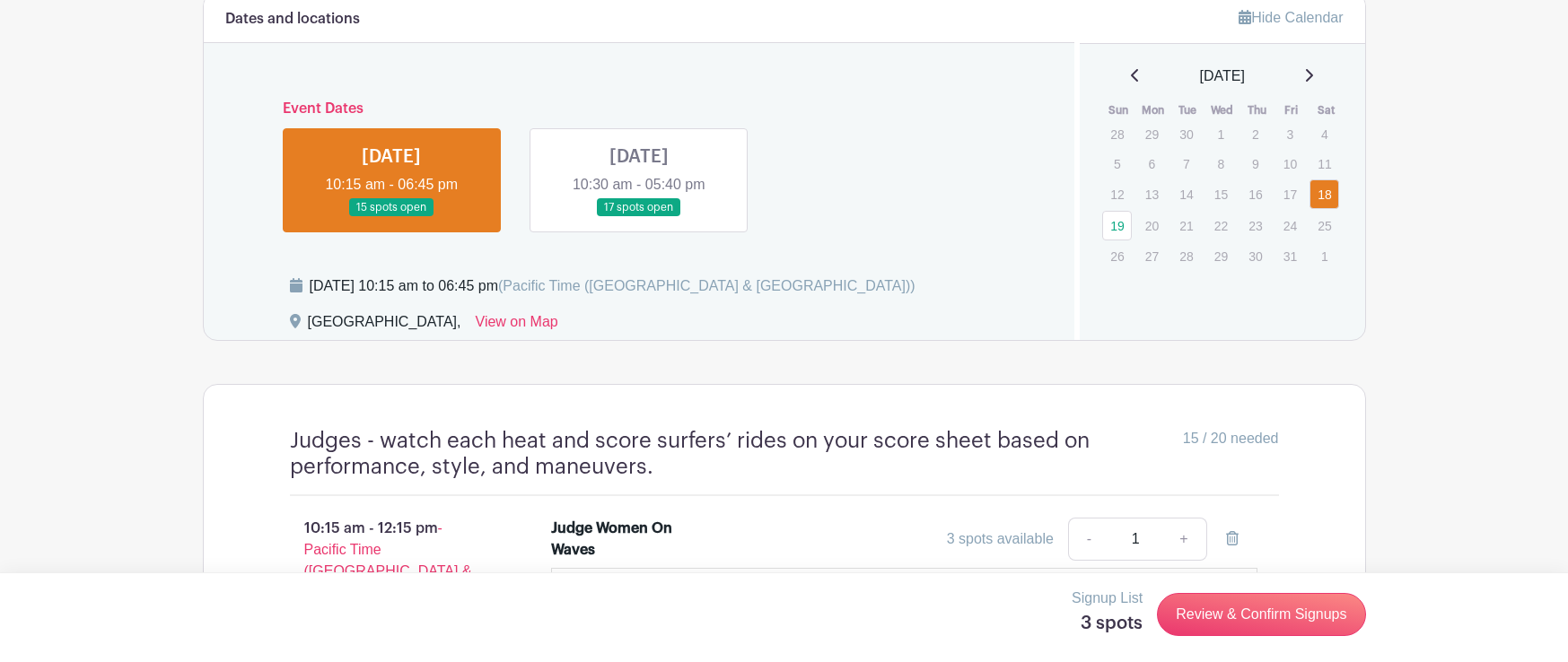
scroll to position [866, 0]
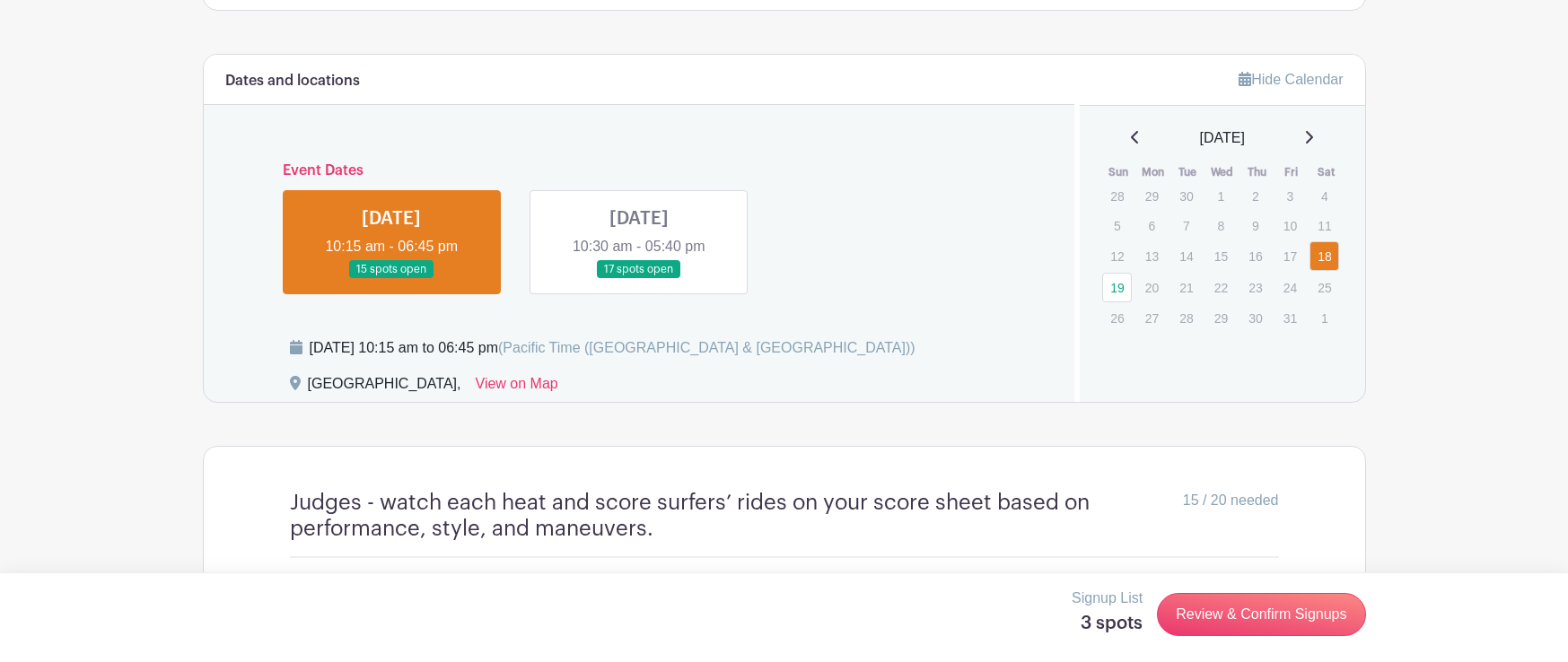
click at [639, 279] on link at bounding box center [639, 279] width 0 height 0
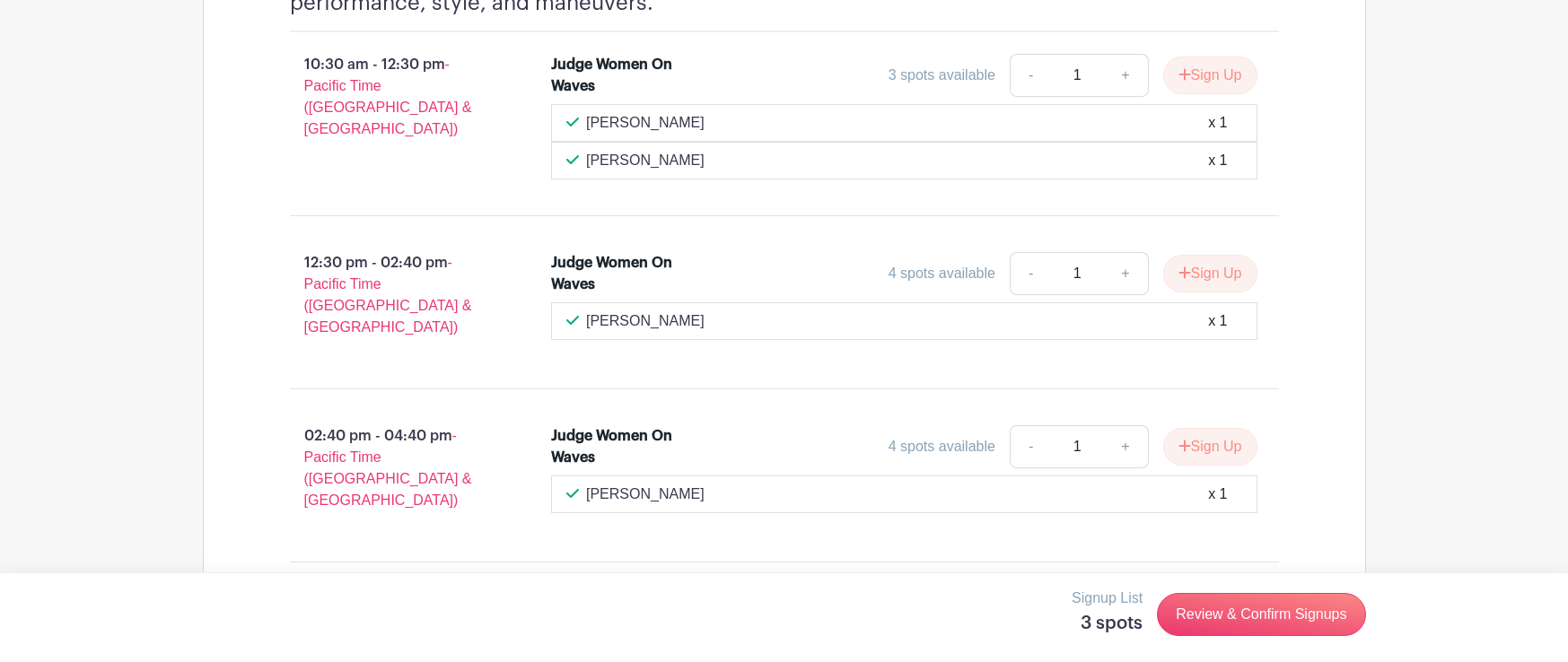
scroll to position [1393, 0]
click at [1204, 80] on button "Sign Up" at bounding box center [1210, 73] width 95 height 38
click at [1219, 271] on button "Sign Up" at bounding box center [1210, 271] width 95 height 38
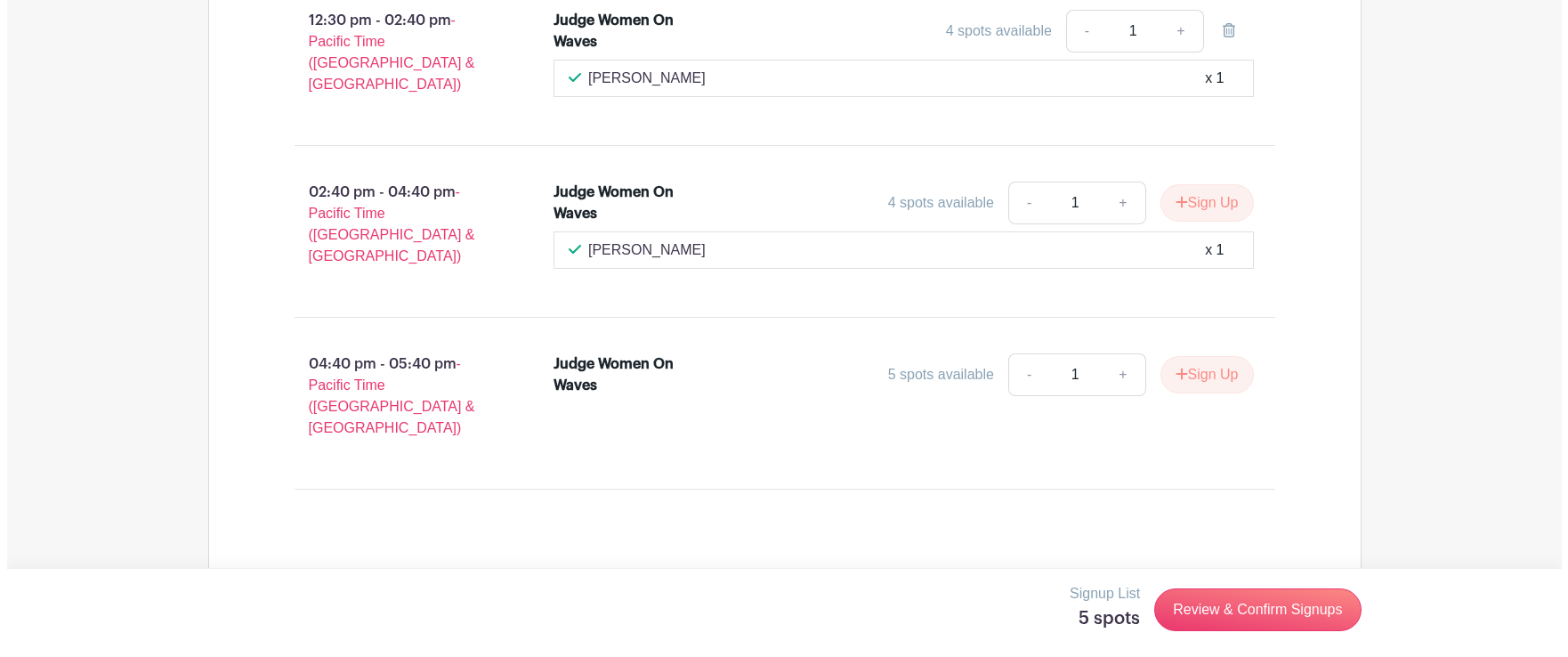
scroll to position [1687, 0]
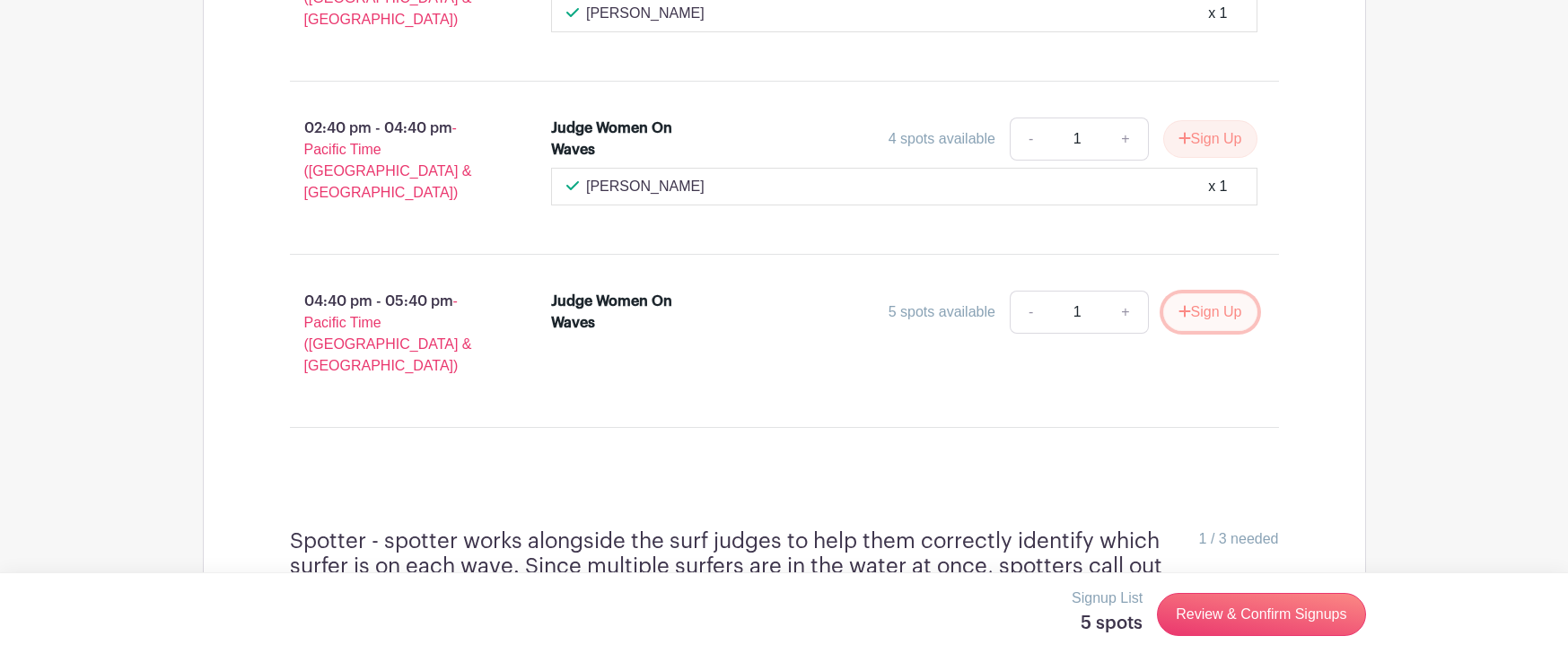
click at [1211, 293] on button "Sign Up" at bounding box center [1210, 312] width 95 height 38
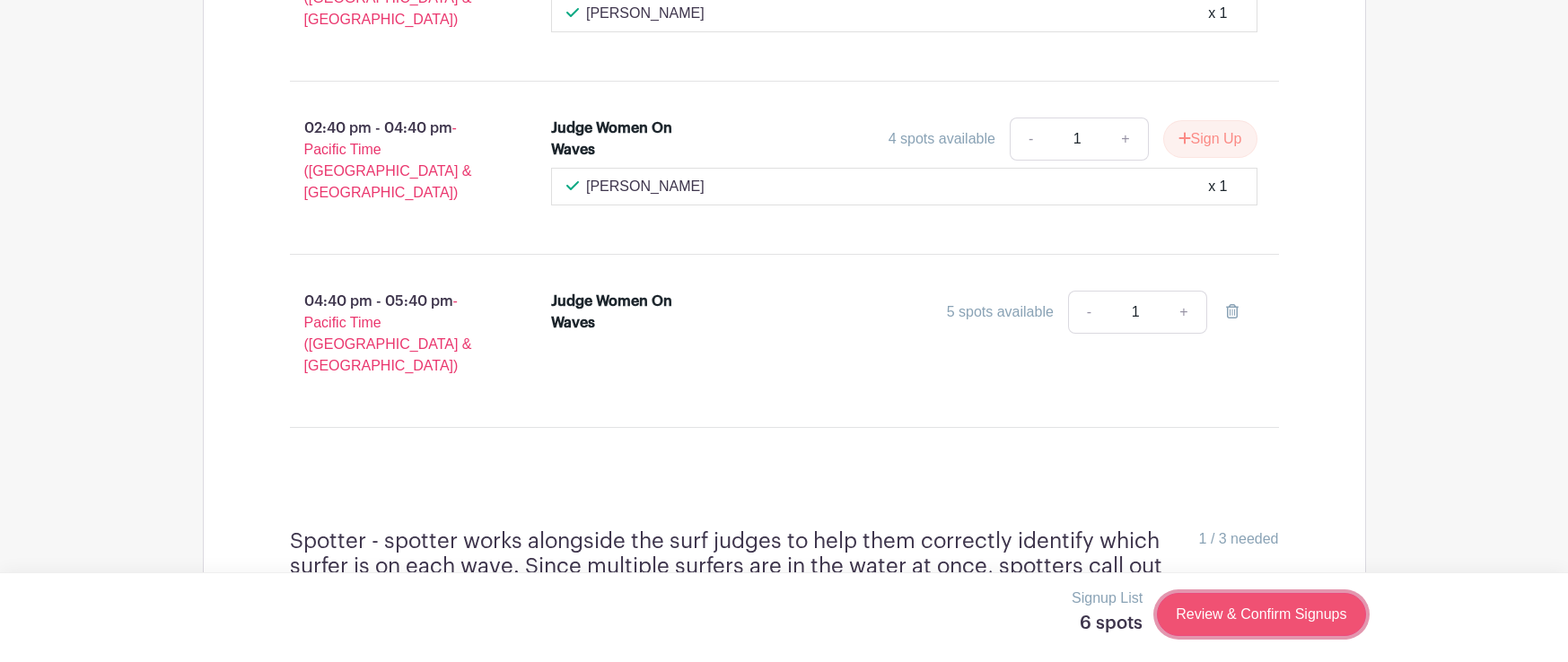
click at [1270, 620] on link "Review & Confirm Signups" at bounding box center [1260, 614] width 208 height 43
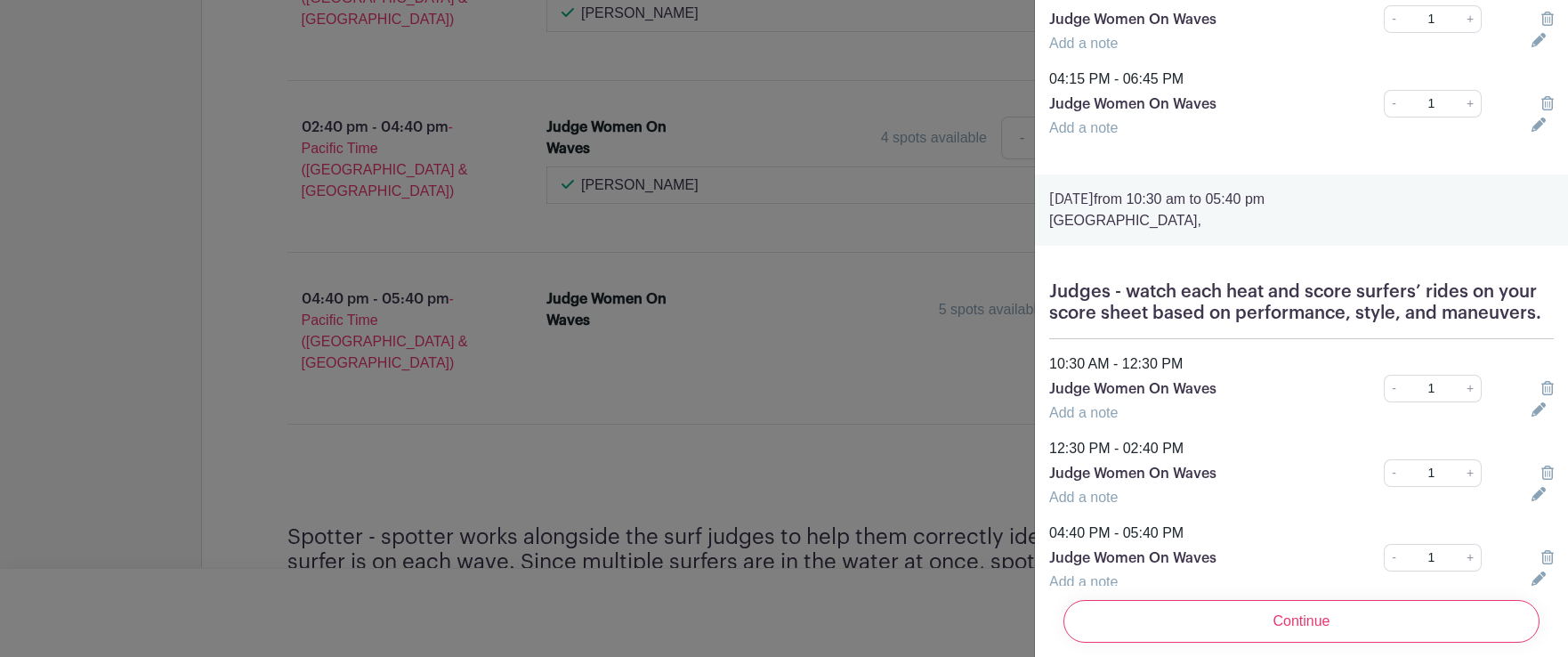
scroll to position [407, 0]
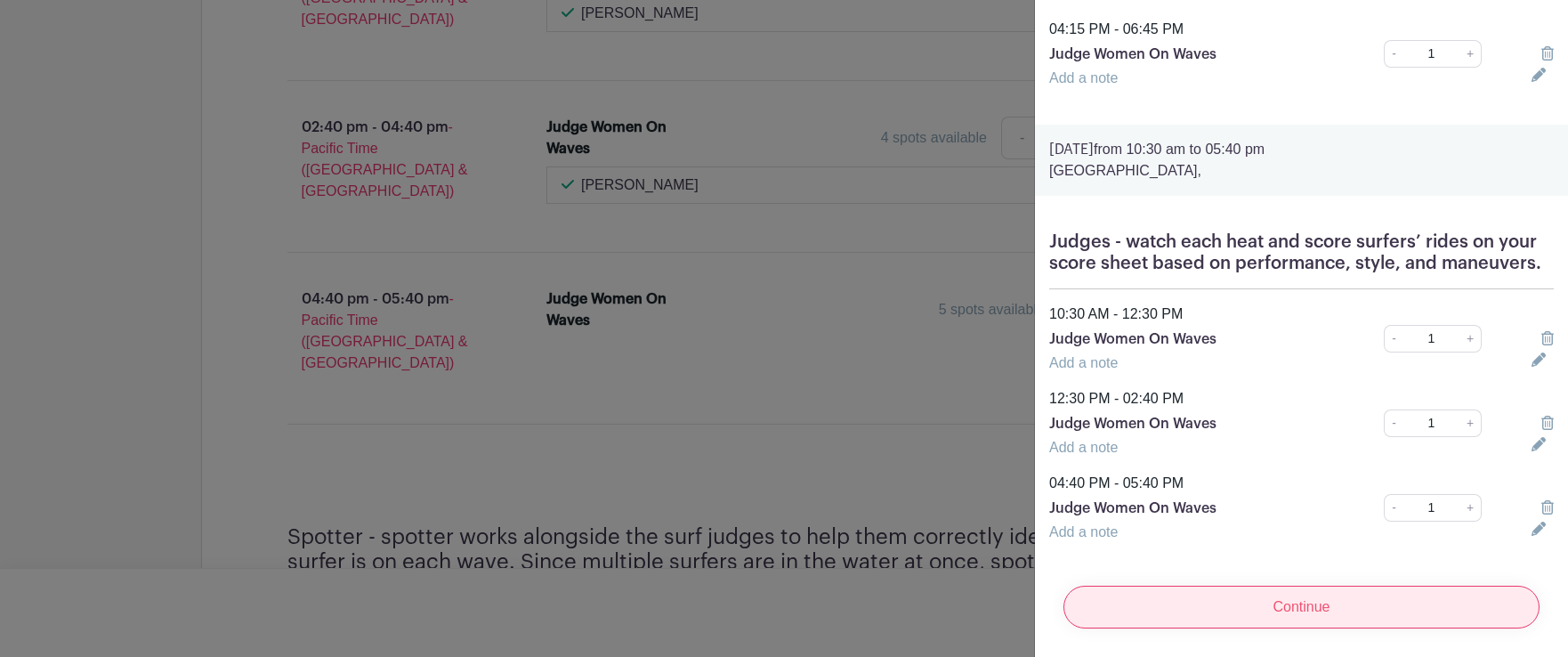
click at [1339, 588] on input "Continue" at bounding box center [1302, 607] width 476 height 43
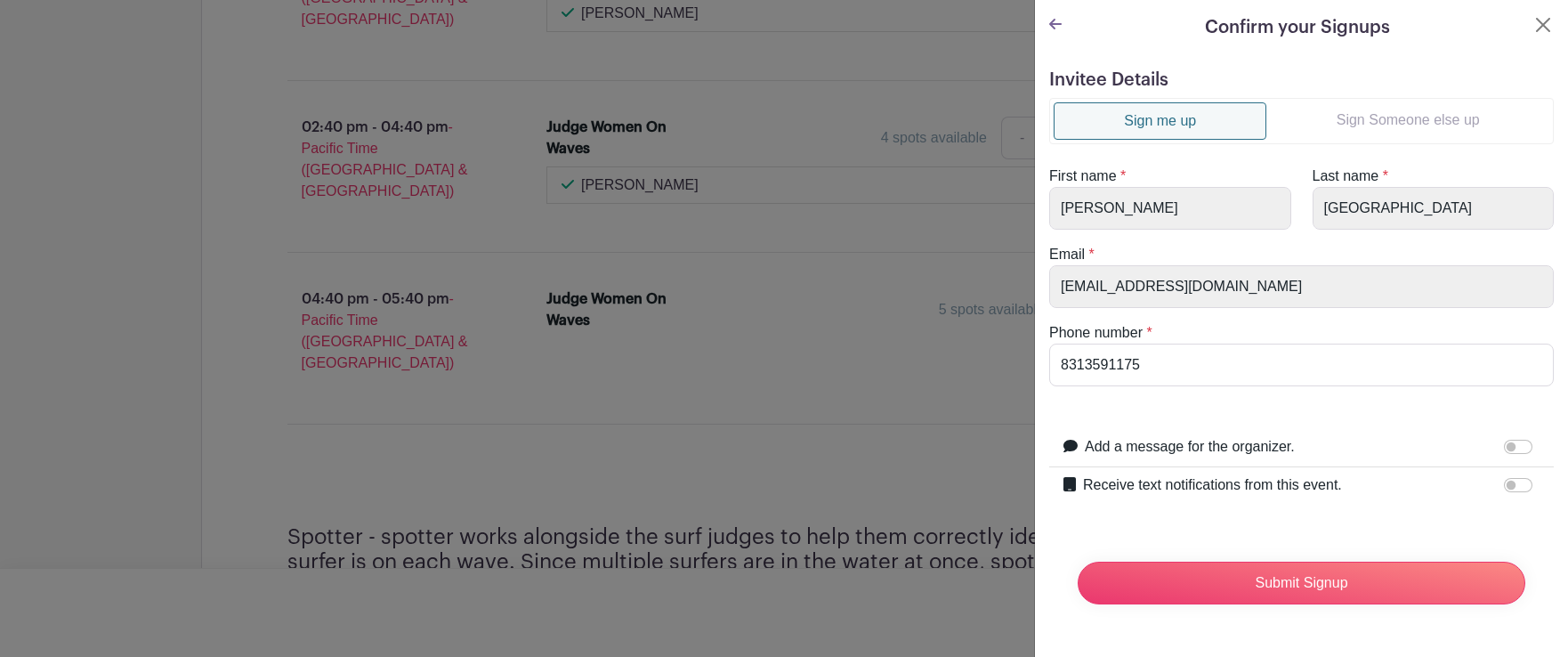
click at [1387, 117] on link "Sign Someone else up" at bounding box center [1407, 120] width 283 height 36
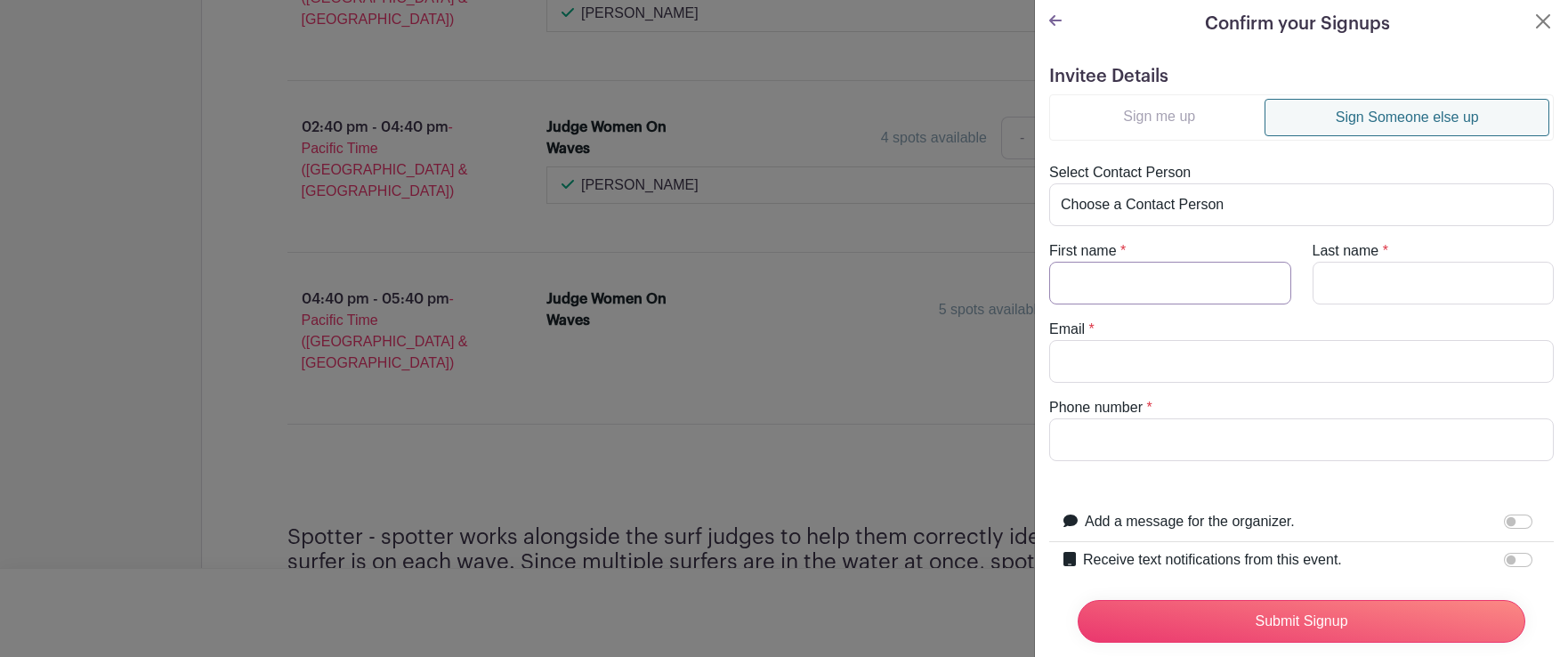
click at [1139, 273] on input "First name" at bounding box center [1170, 284] width 242 height 43
type input "Wade"
click at [1362, 276] on input "Last name" at bounding box center [1434, 284] width 242 height 43
type input "Peebles"
click at [1075, 361] on input "Email" at bounding box center [1302, 361] width 505 height 43
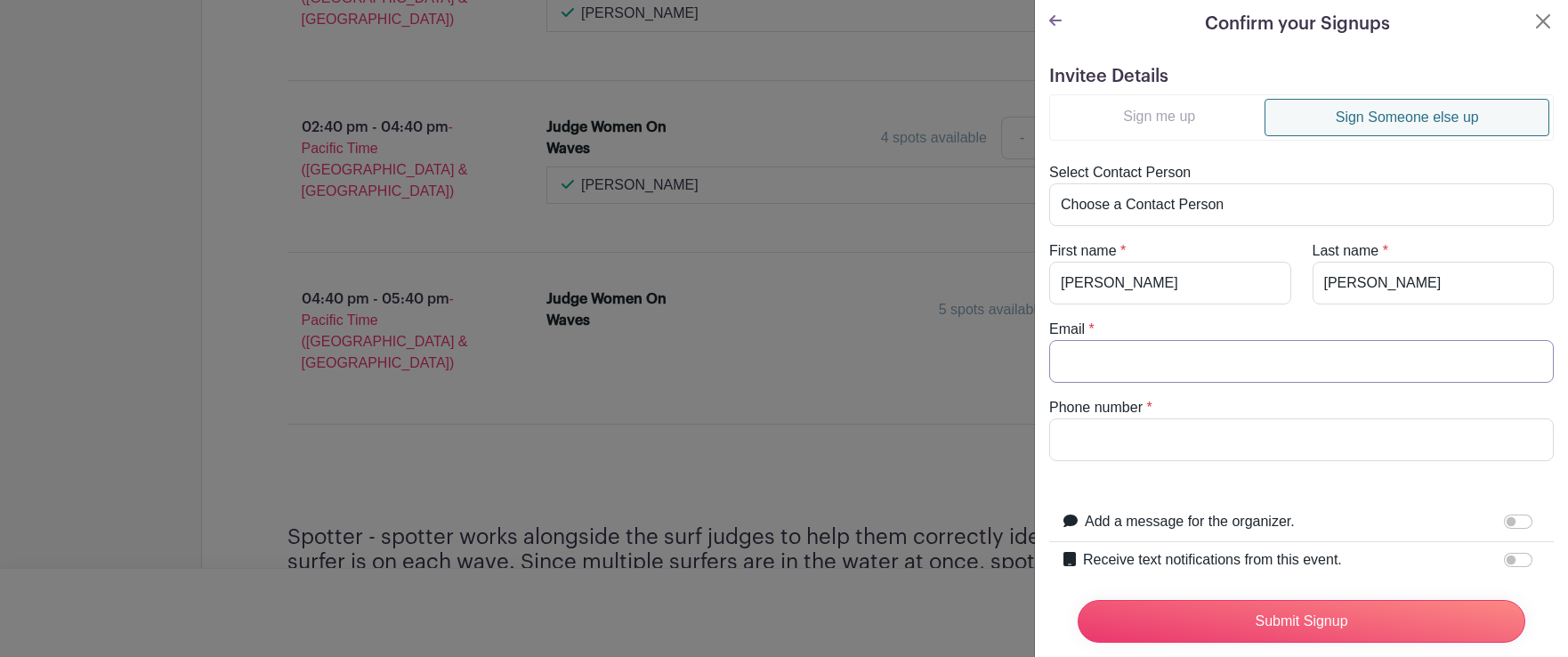
paste input "coldwaterguy@icloud.com"
type input "coldwaterguy@icloud.com"
click at [1118, 434] on input "Phone number" at bounding box center [1302, 439] width 505 height 43
type input "4086211258"
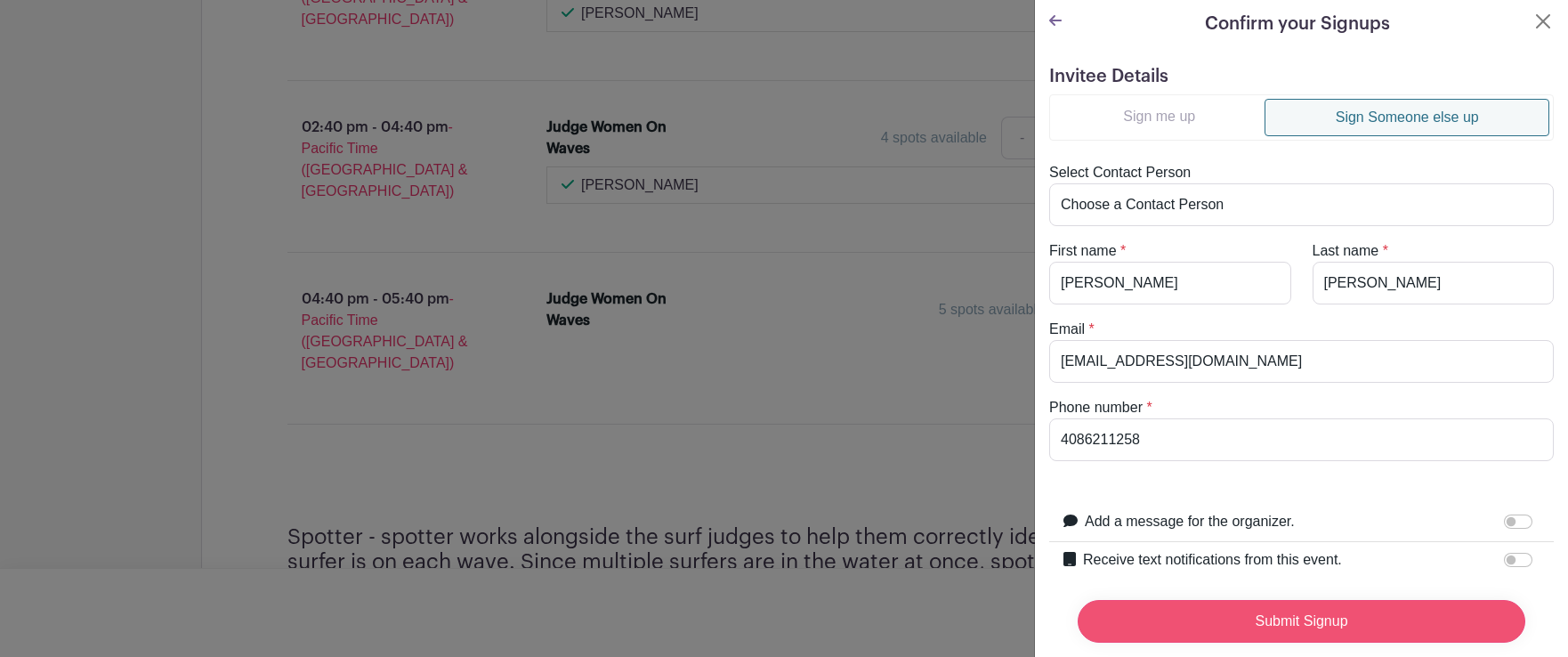
click at [1312, 609] on input "Submit Signup" at bounding box center [1301, 621] width 448 height 43
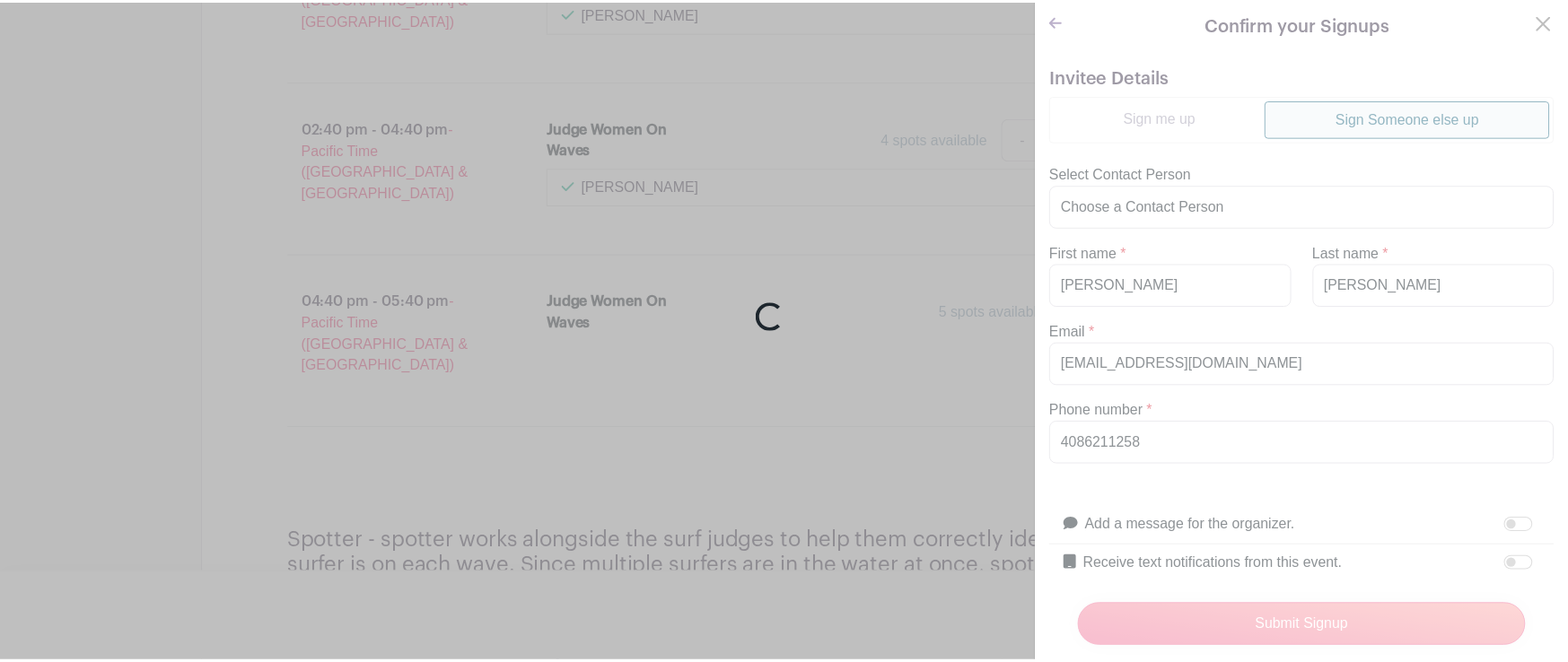
scroll to position [1736, 0]
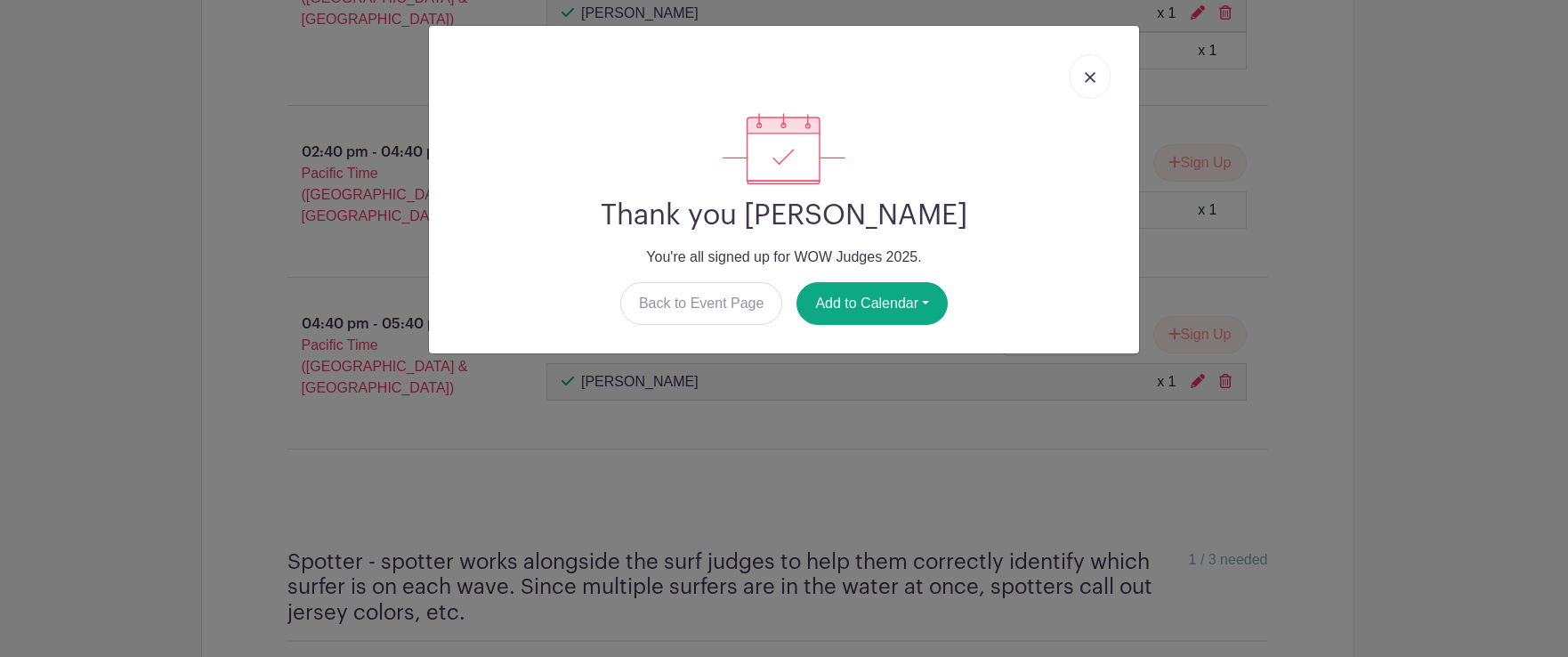
click at [1091, 76] on img at bounding box center [1090, 77] width 11 height 11
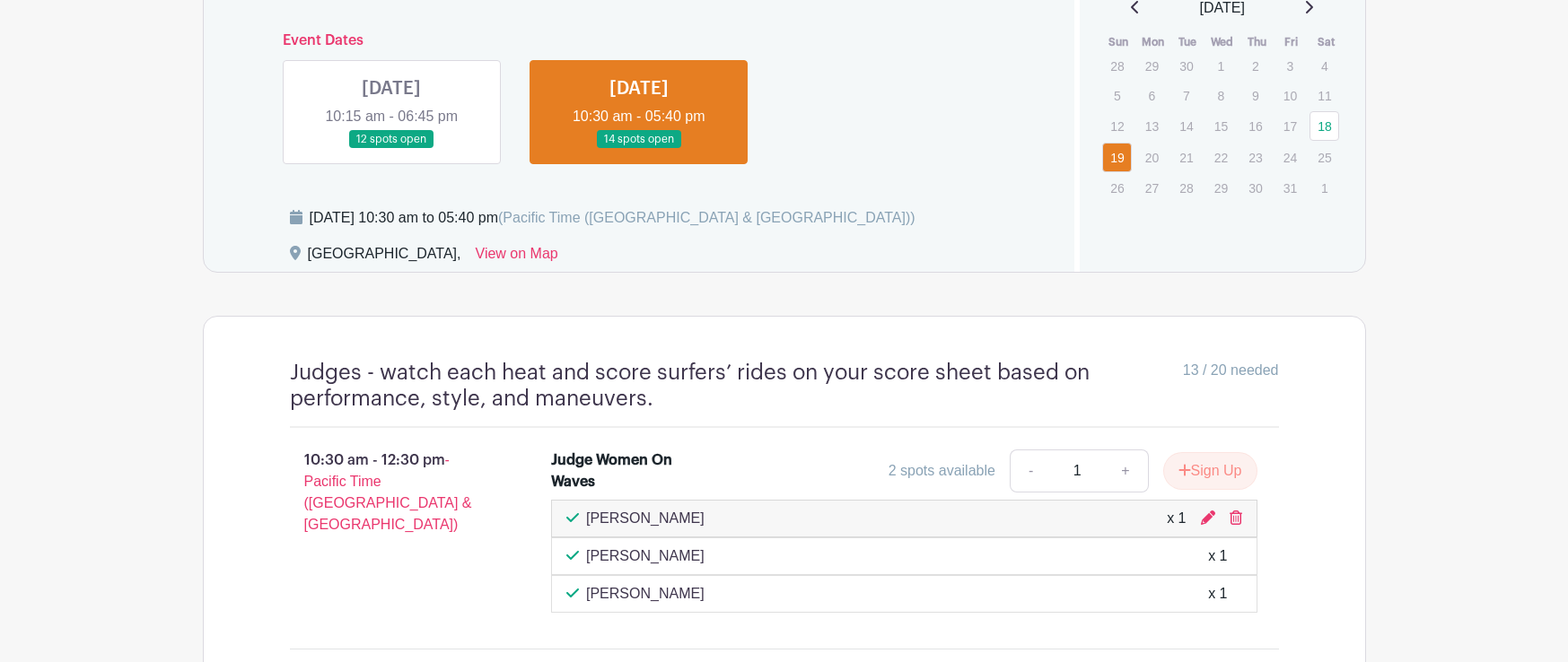
scroll to position [993, 0]
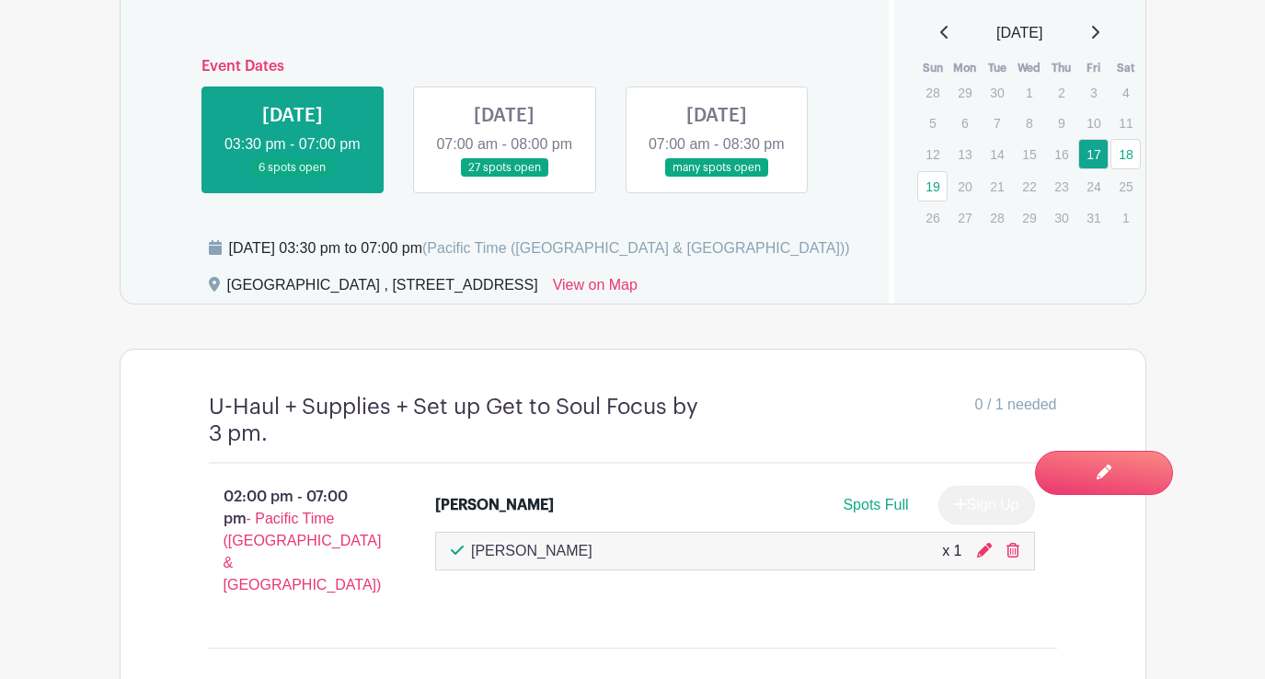
scroll to position [887, 0]
click at [504, 177] on link at bounding box center [504, 177] width 0 height 0
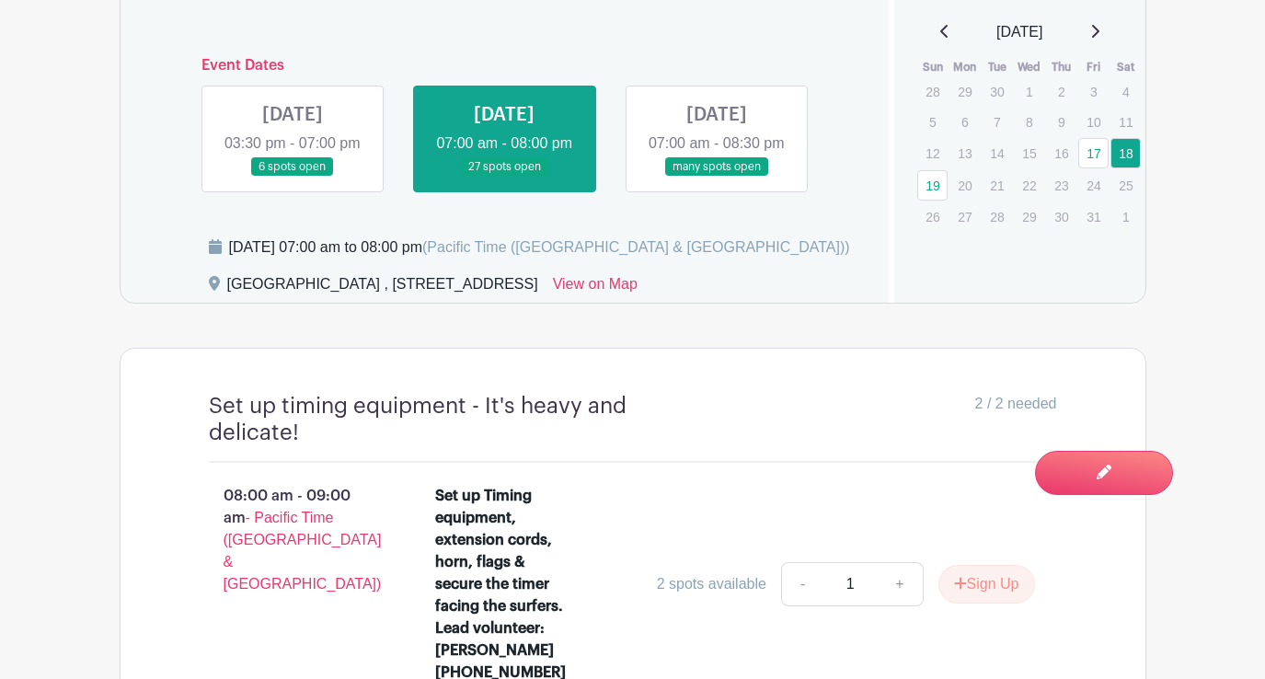
click at [504, 177] on link at bounding box center [504, 177] width 0 height 0
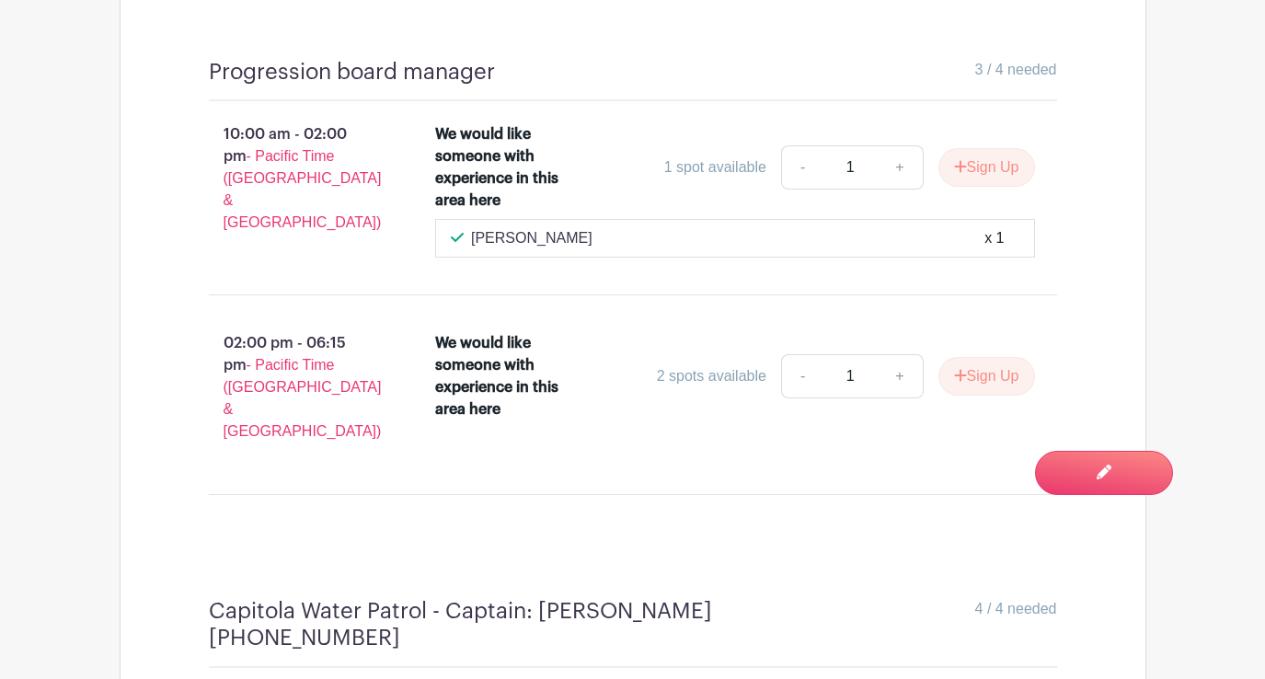
scroll to position [4223, 0]
